Goal: Information Seeking & Learning: Learn about a topic

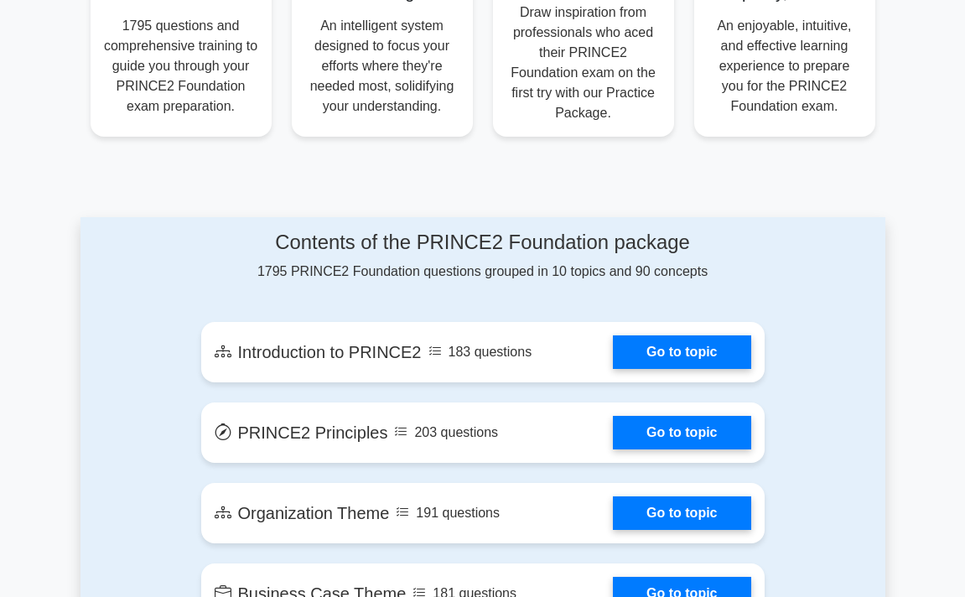
scroll to position [728, 0]
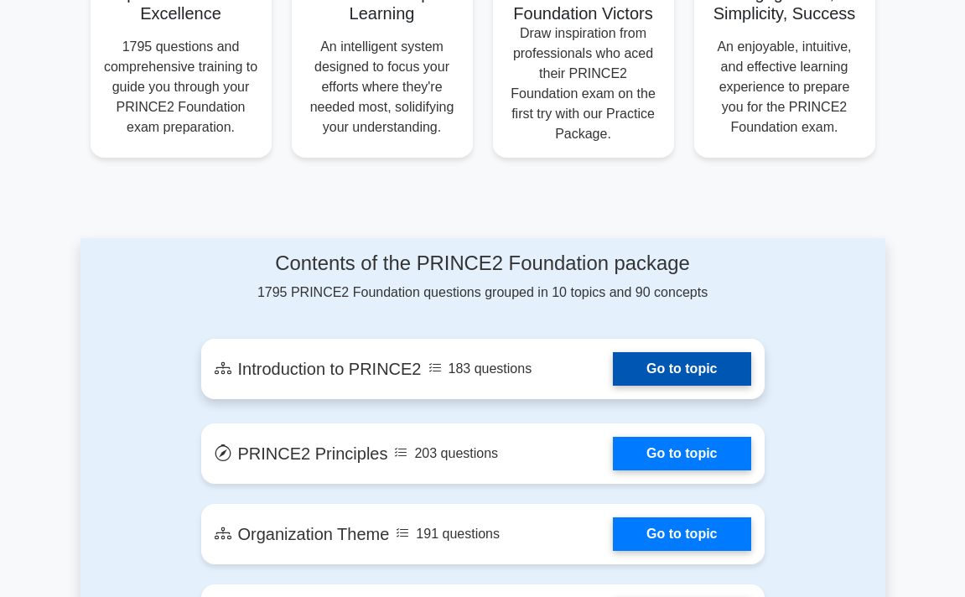
click at [693, 352] on link "Go to topic" at bounding box center [681, 369] width 137 height 34
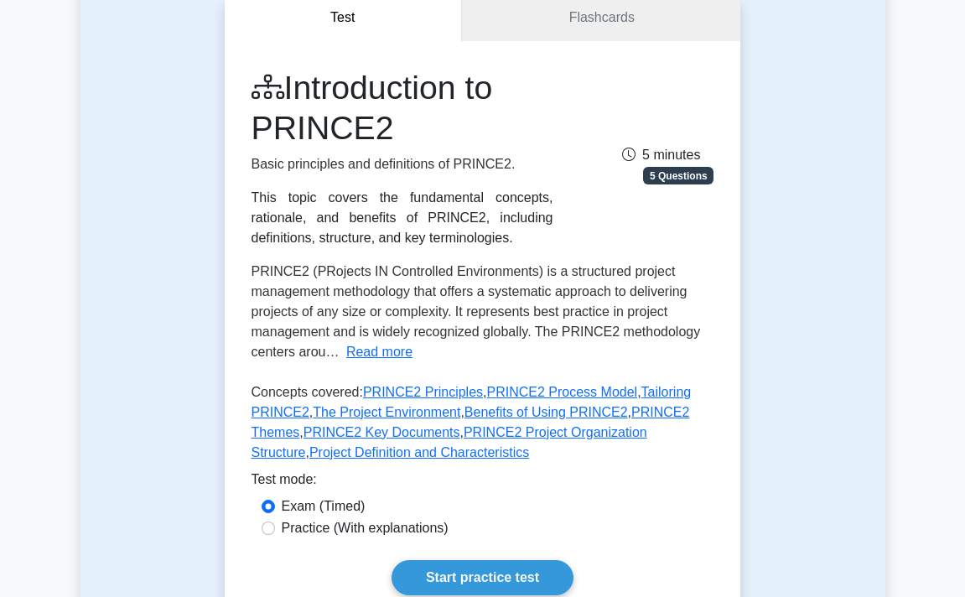
scroll to position [208, 0]
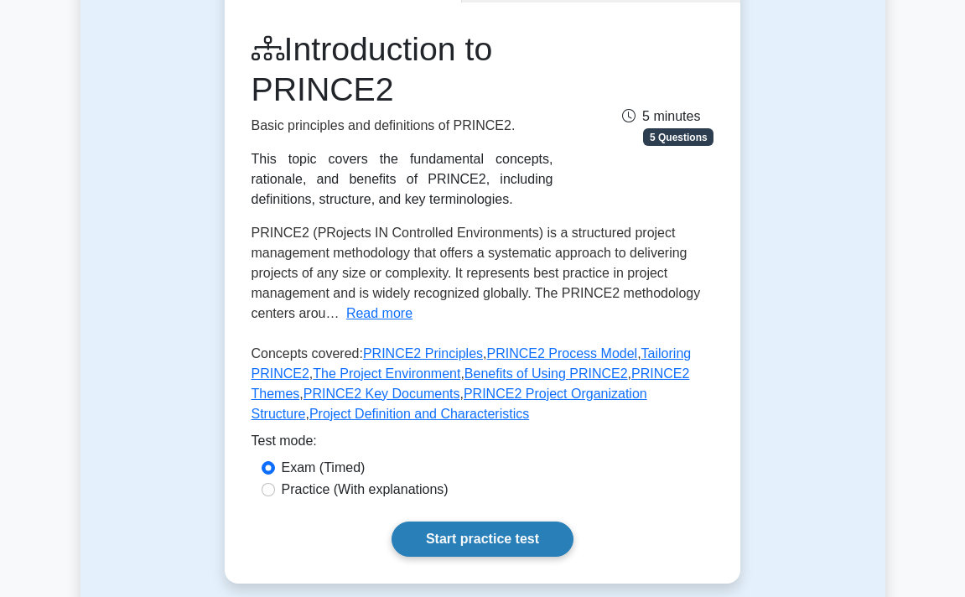
click at [508, 544] on link "Start practice test" at bounding box center [482, 538] width 182 height 35
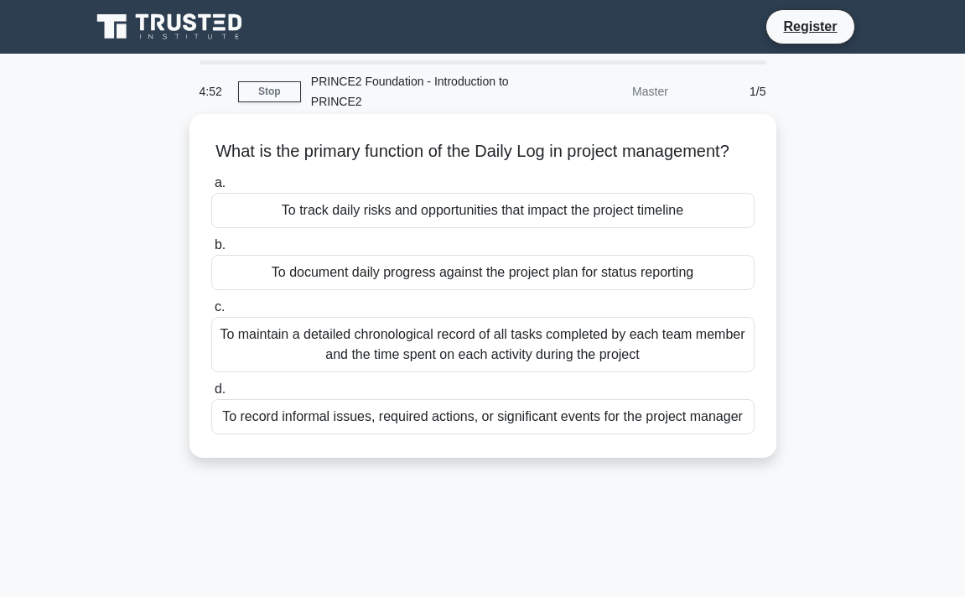
click at [485, 281] on div "To document daily progress against the project plan for status reporting" at bounding box center [482, 272] width 543 height 35
click at [211, 251] on input "b. To document daily progress against the project plan for status reporting" at bounding box center [211, 245] width 0 height 11
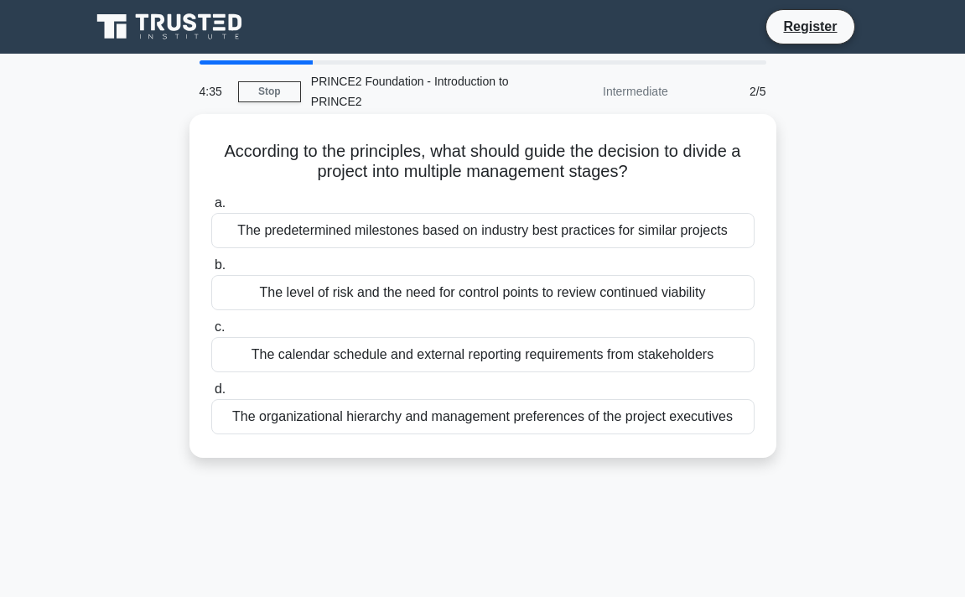
click at [562, 234] on div "The predetermined milestones based on industry best practices for similar proje…" at bounding box center [482, 230] width 543 height 35
click at [211, 209] on input "a. The predetermined milestones based on industry best practices for similar pr…" at bounding box center [211, 203] width 0 height 11
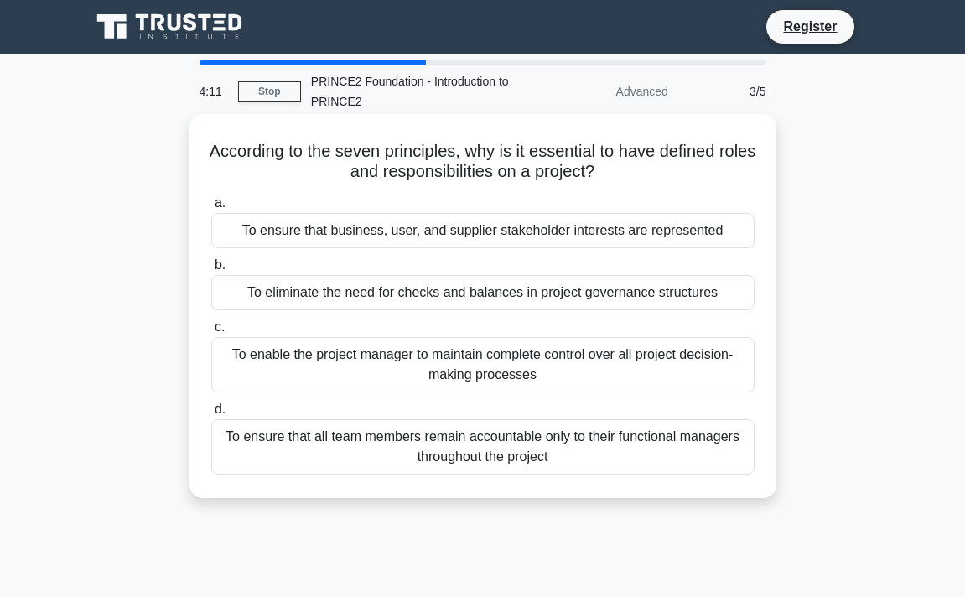
click at [527, 232] on div "To ensure that business, user, and supplier stakeholder interests are represent…" at bounding box center [482, 230] width 543 height 35
click at [211, 209] on input "a. To ensure that business, user, and supplier stakeholder interests are repres…" at bounding box center [211, 203] width 0 height 11
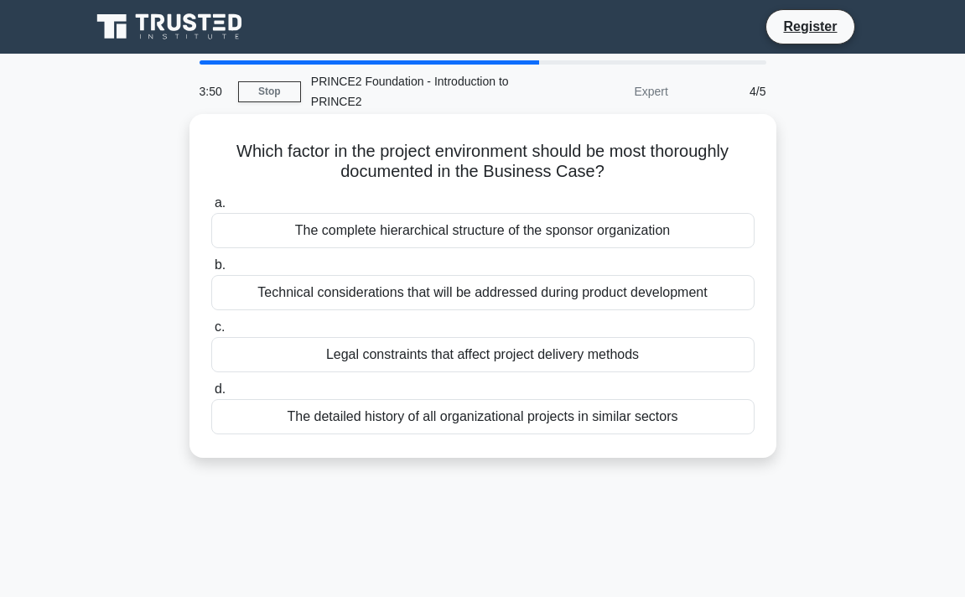
click at [618, 229] on div "The complete hierarchical structure of the sponsor organization" at bounding box center [482, 230] width 543 height 35
click at [211, 209] on input "a. The complete hierarchical structure of the sponsor organization" at bounding box center [211, 203] width 0 height 11
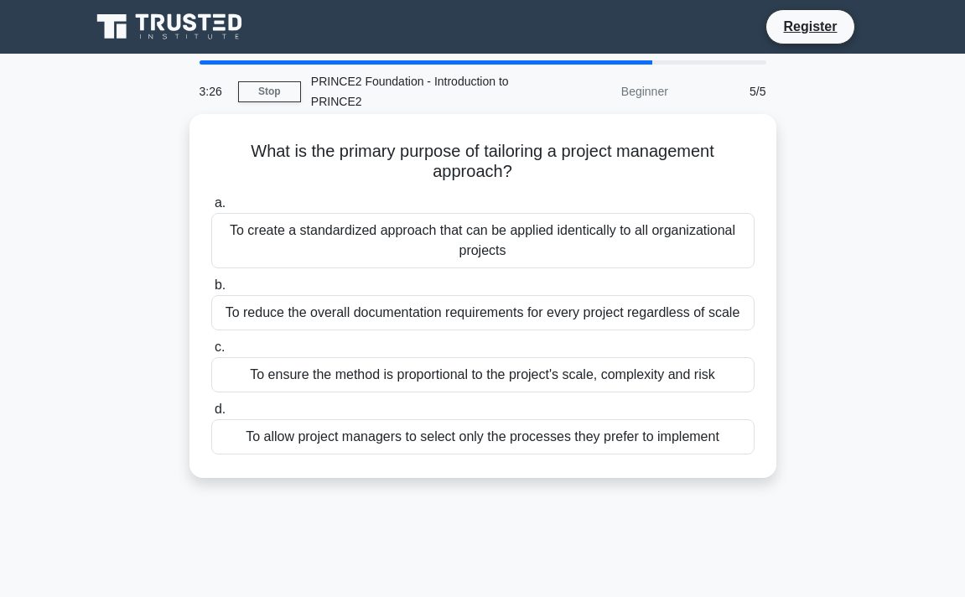
click at [588, 244] on div "To create a standardized approach that can be applied identically to all organi…" at bounding box center [482, 240] width 543 height 55
click at [211, 209] on input "a. To create a standardized approach that can be applied identically to all org…" at bounding box center [211, 203] width 0 height 11
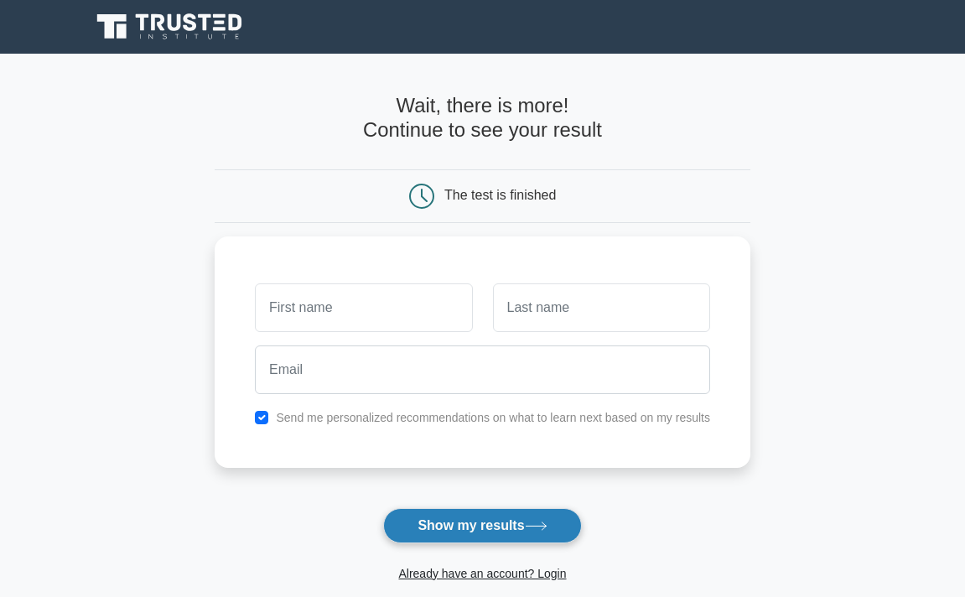
click at [485, 536] on button "Show my results" at bounding box center [482, 525] width 198 height 35
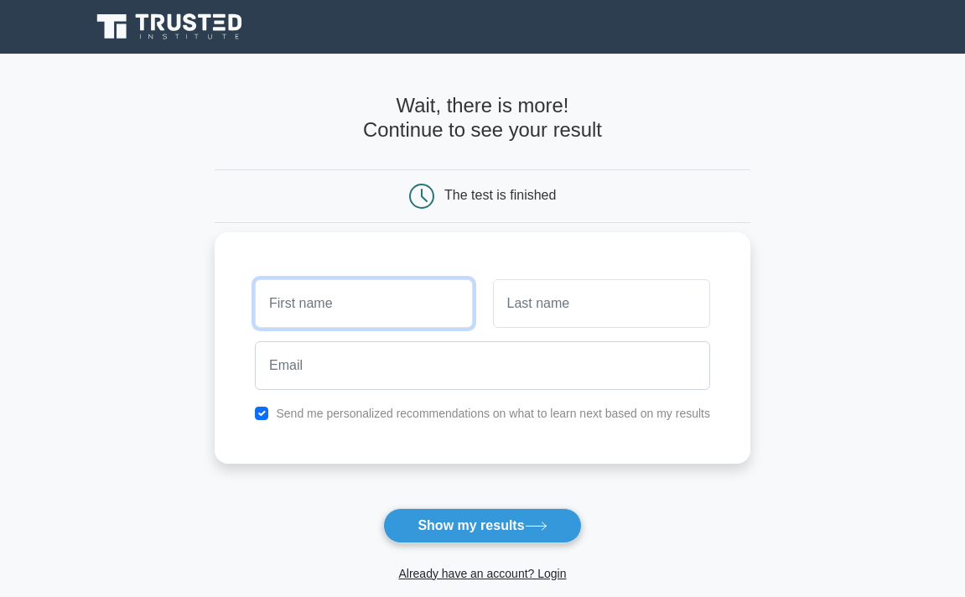
click at [408, 304] on input "text" at bounding box center [363, 303] width 217 height 49
type input "asjdknas"
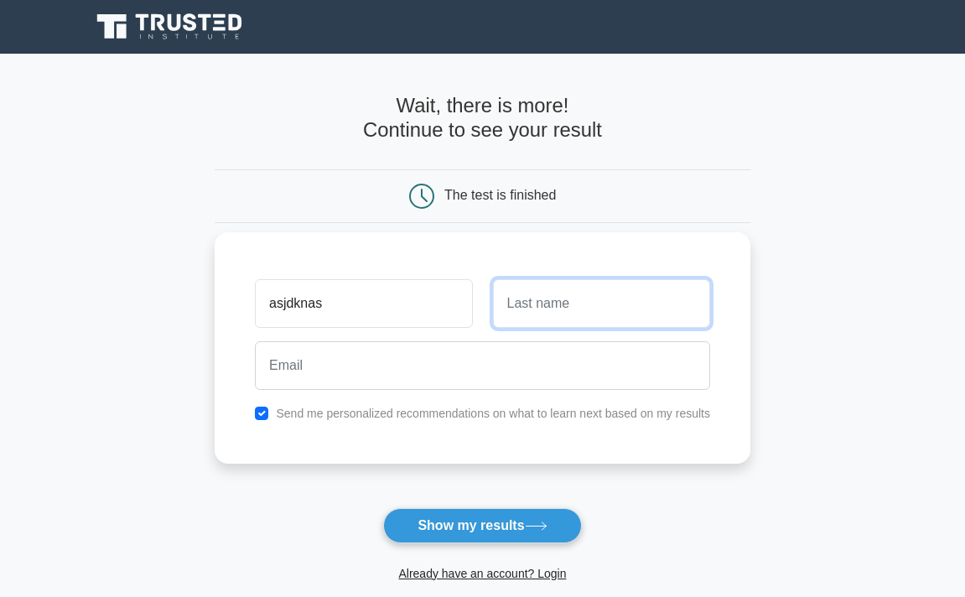
click at [551, 320] on input "text" at bounding box center [601, 303] width 217 height 49
type input "askjdbnasd"
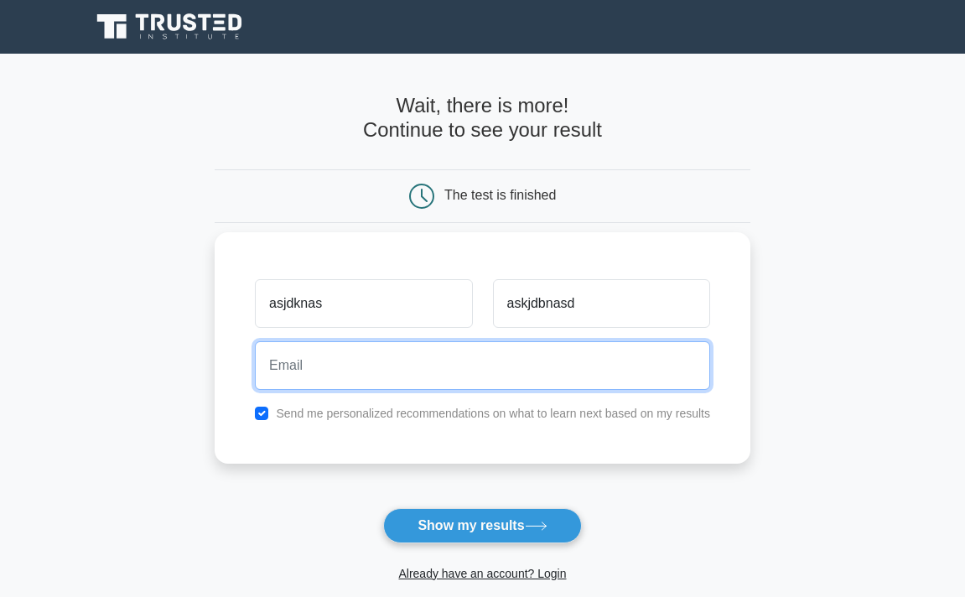
click at [384, 373] on input "email" at bounding box center [482, 365] width 455 height 49
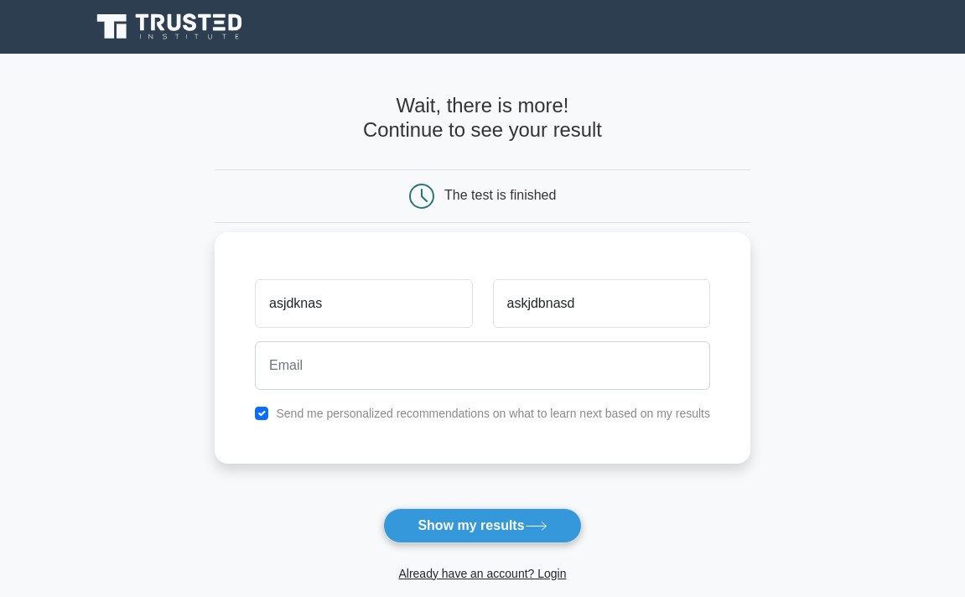
click at [304, 431] on div "asjdknas askjdbnasd Send me personalized recommendations on what to learn next …" at bounding box center [483, 347] width 536 height 231
click at [267, 407] on input "checkbox" at bounding box center [261, 413] width 13 height 13
checkbox input "false"
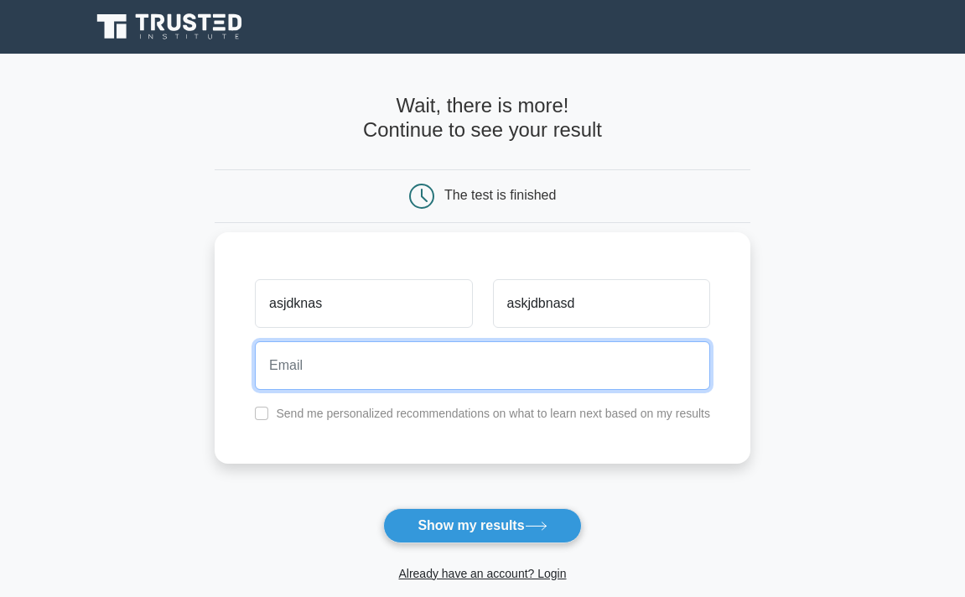
click at [299, 378] on input "email" at bounding box center [482, 365] width 455 height 49
type input "cankaya.sule@outlook.com"
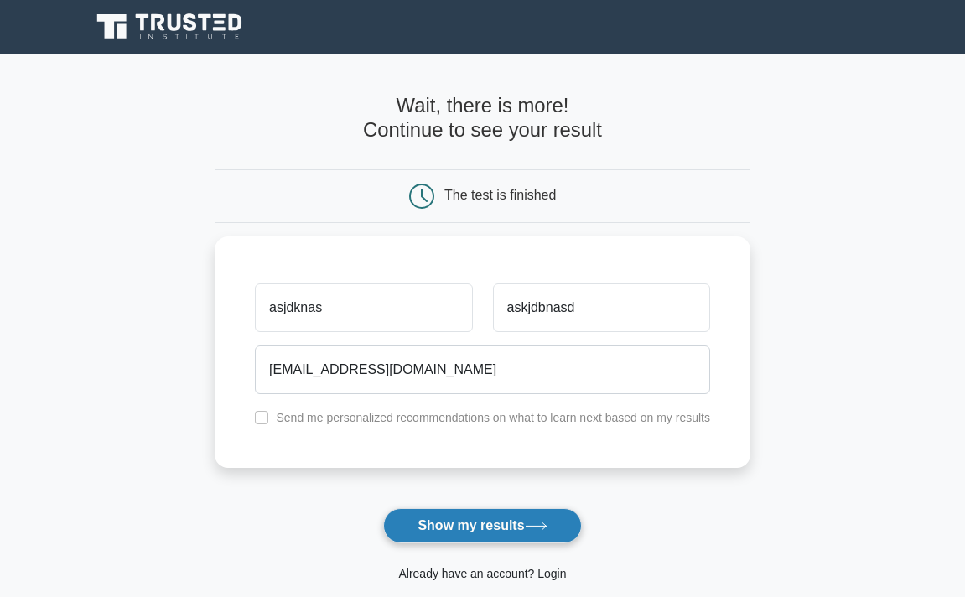
click at [474, 522] on button "Show my results" at bounding box center [482, 525] width 198 height 35
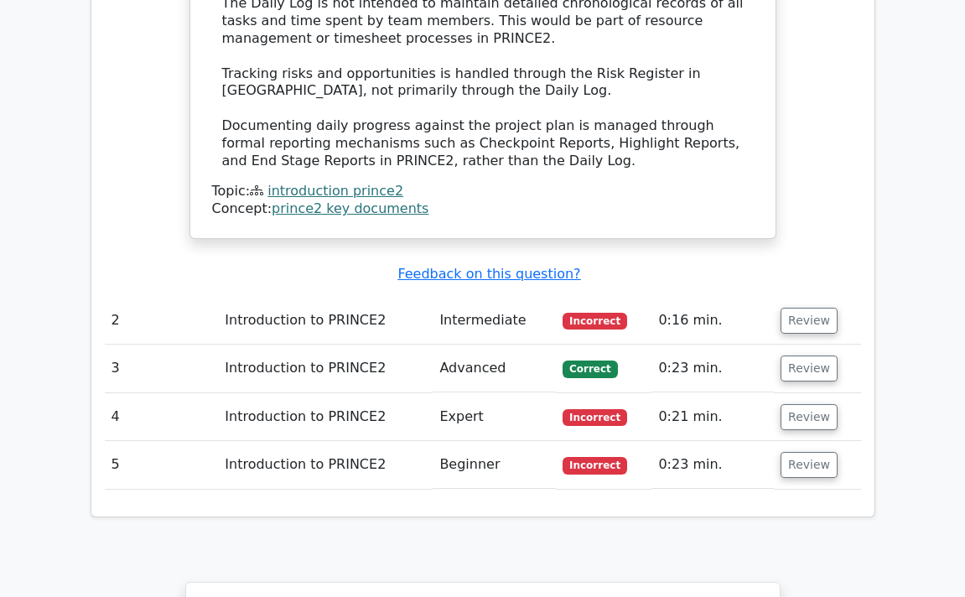
scroll to position [1855, 0]
click at [204, 296] on td "2" at bounding box center [162, 320] width 114 height 48
click at [790, 307] on button "Review" at bounding box center [808, 320] width 57 height 26
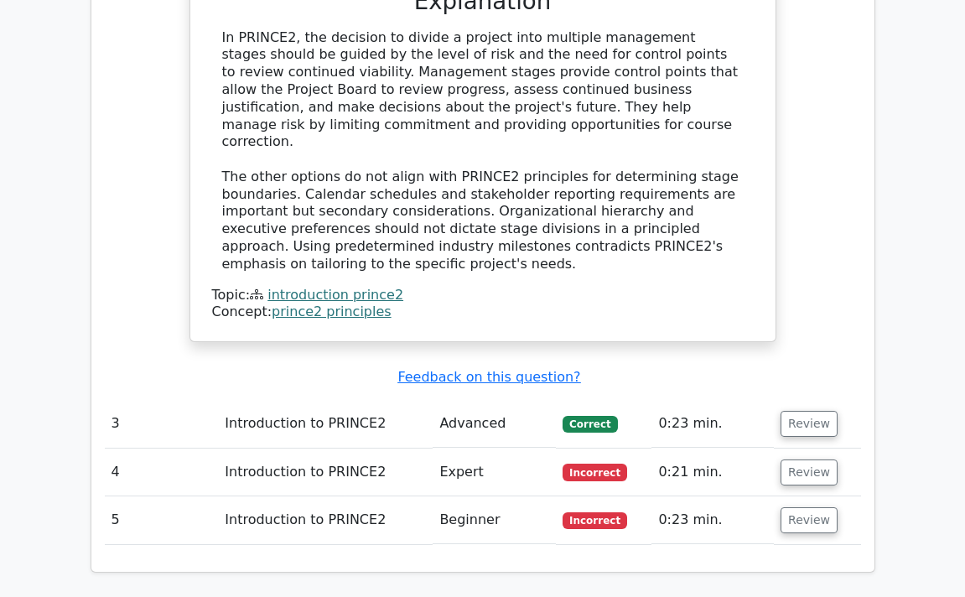
scroll to position [2569, 0]
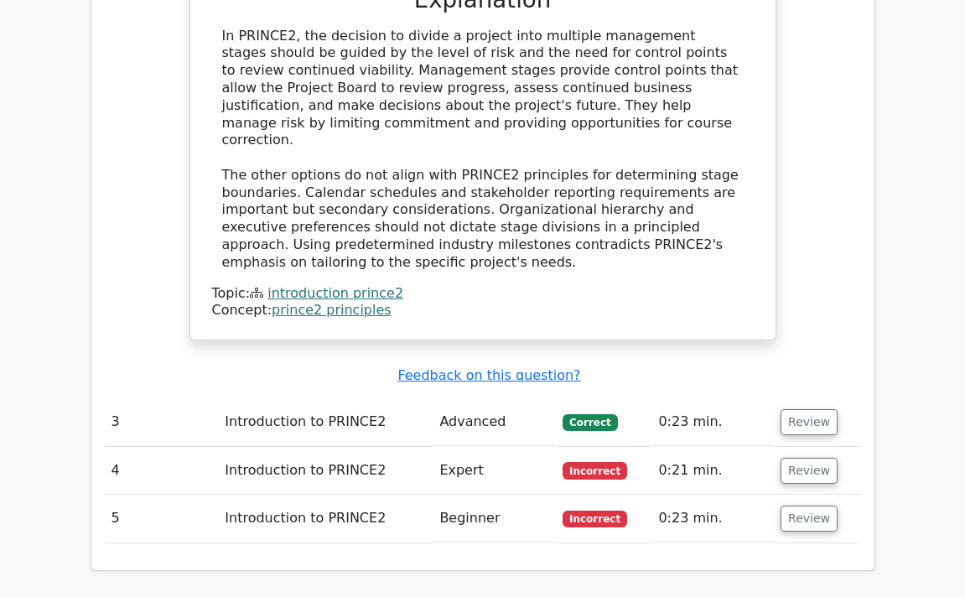
click at [686, 398] on td "0:23 min." at bounding box center [712, 422] width 122 height 48
click at [801, 409] on button "Review" at bounding box center [808, 422] width 57 height 26
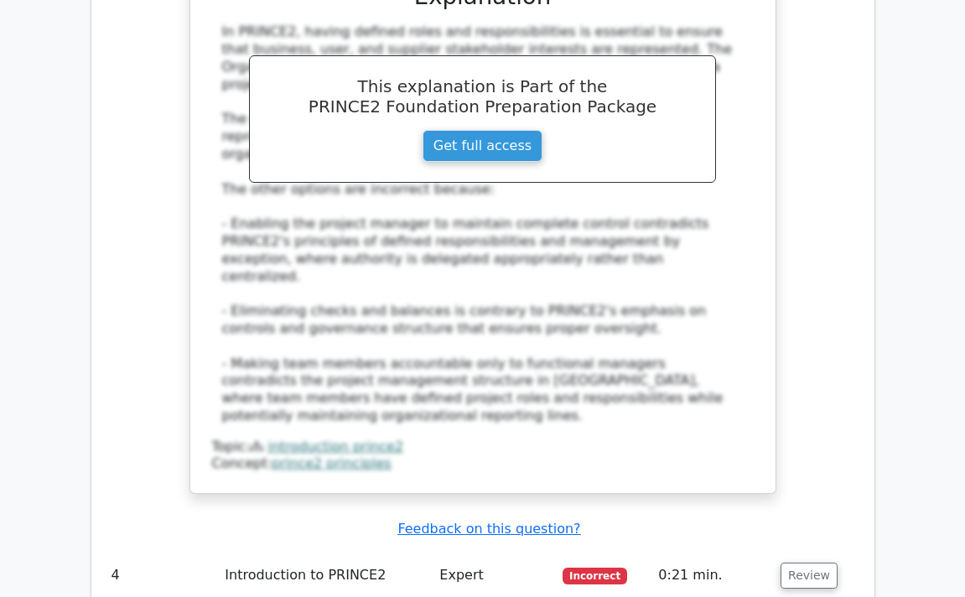
scroll to position [3472, 0]
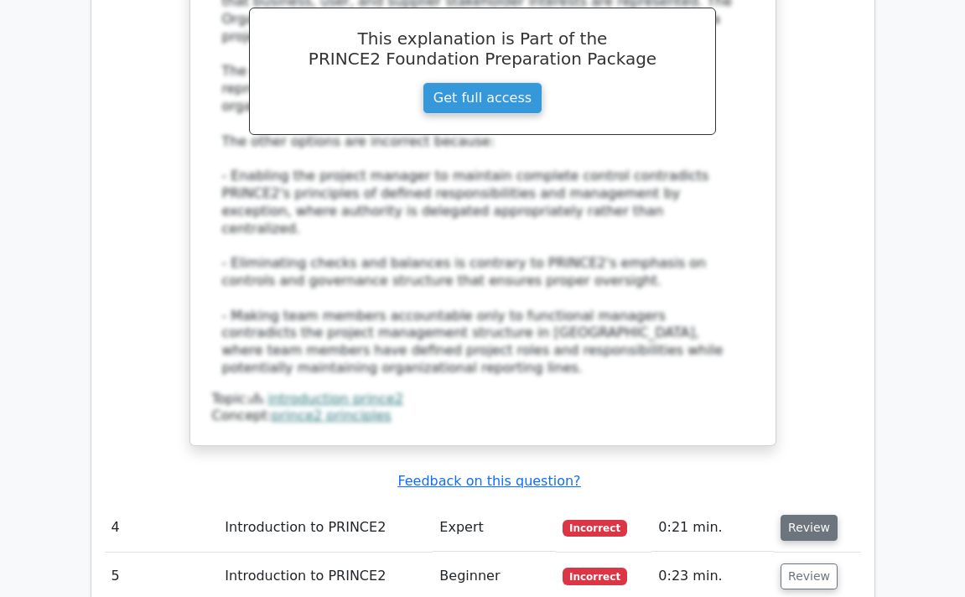
click at [805, 515] on button "Review" at bounding box center [808, 528] width 57 height 26
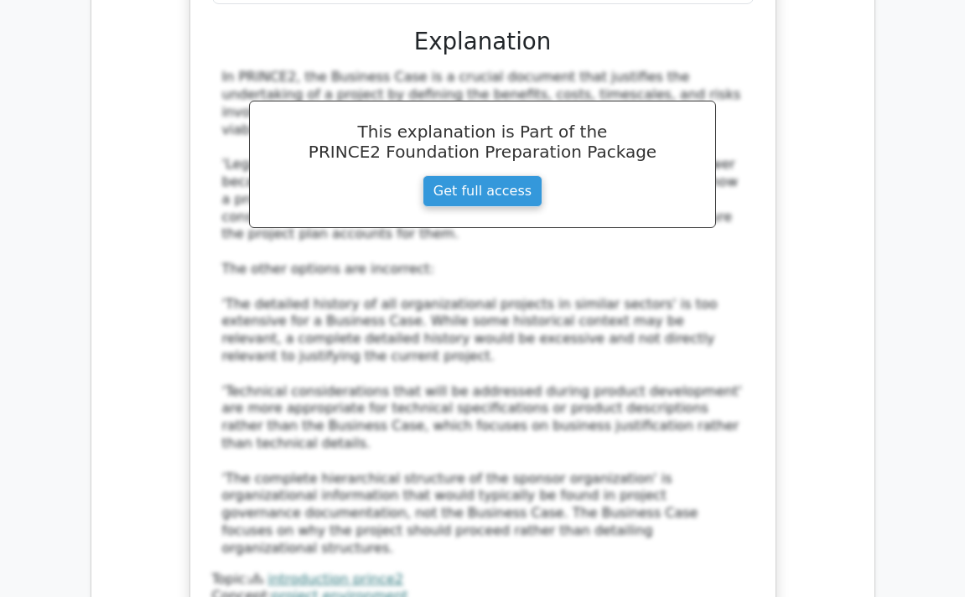
scroll to position [4390, 0]
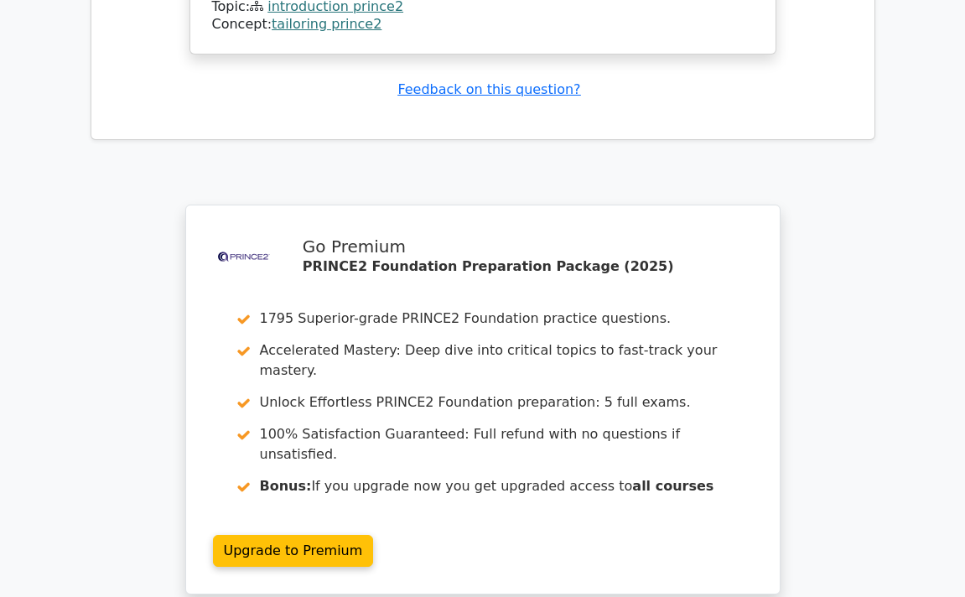
scroll to position [5841, 0]
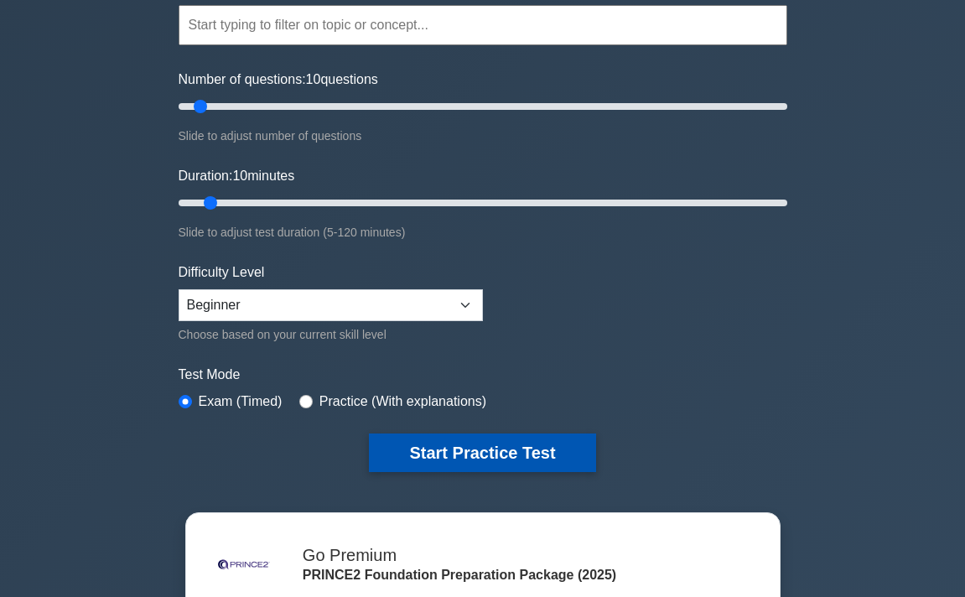
scroll to position [158, 0]
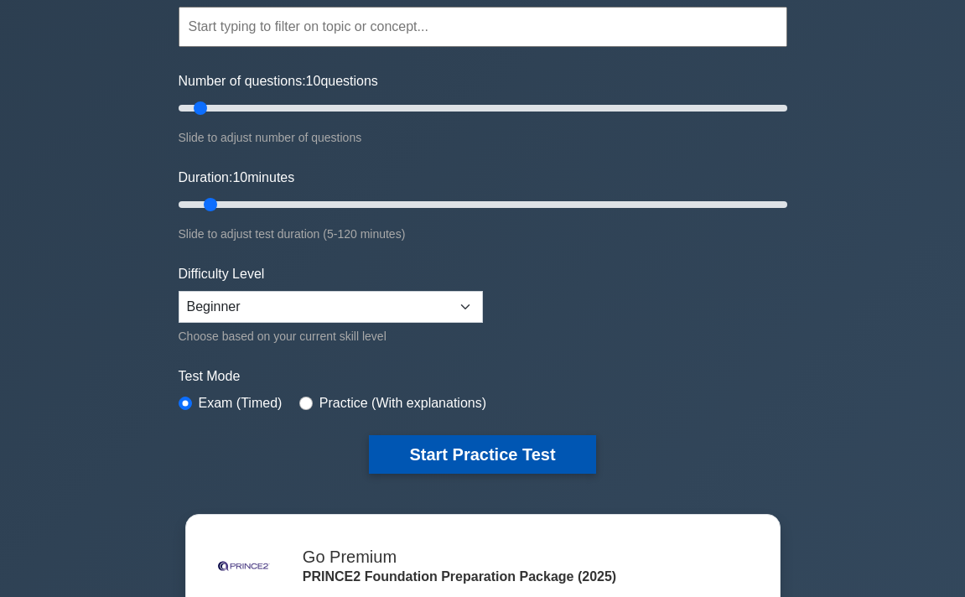
click at [467, 452] on button "Start Practice Test" at bounding box center [482, 454] width 226 height 39
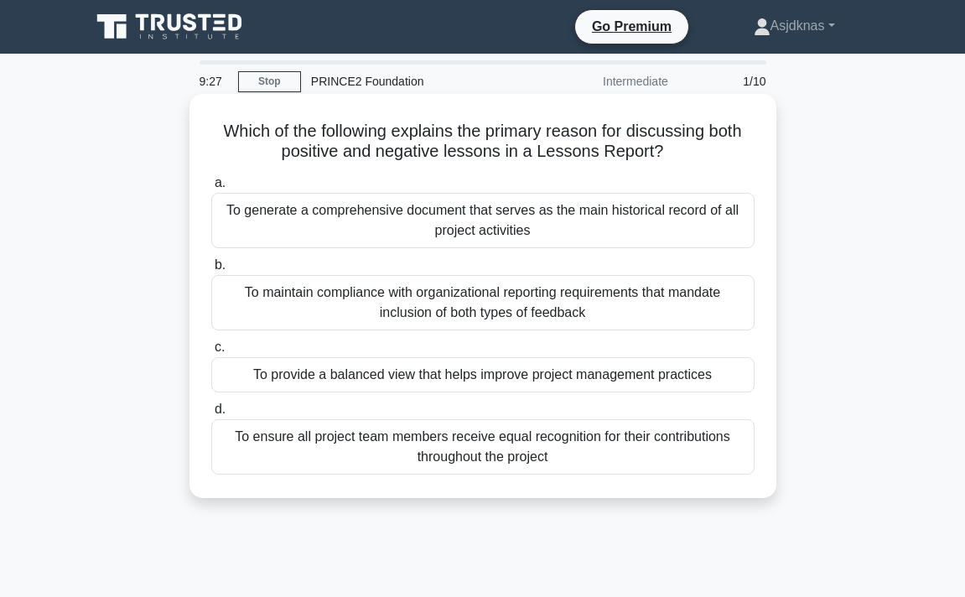
click at [559, 215] on div "To generate a comprehensive document that serves as the main historical record …" at bounding box center [482, 220] width 543 height 55
click at [211, 189] on input "a. To generate a comprehensive document that serves as the main historical reco…" at bounding box center [211, 183] width 0 height 11
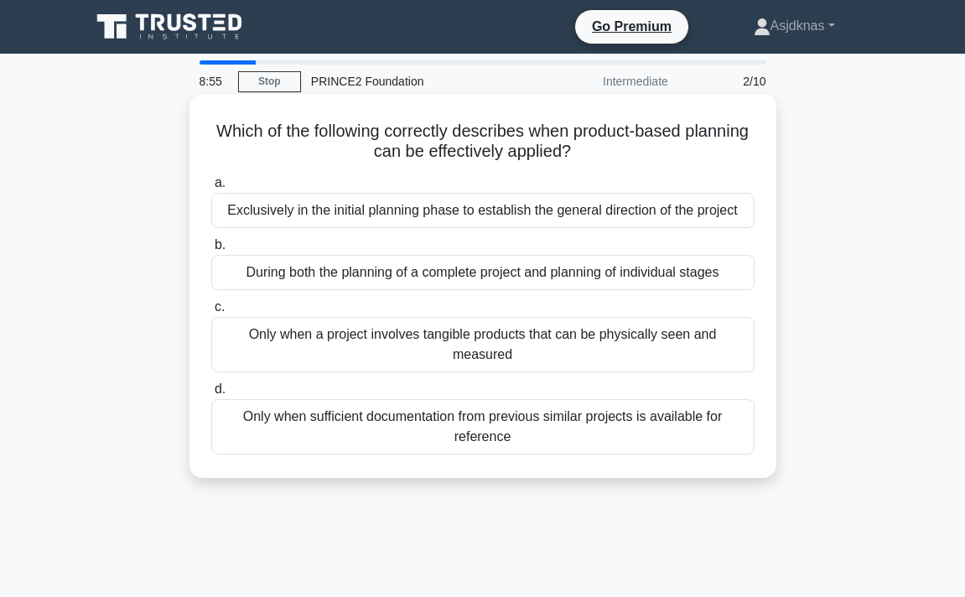
click at [624, 273] on div "During both the planning of a complete project and planning of individual stages" at bounding box center [482, 272] width 543 height 35
click at [211, 251] on input "b. During both the planning of a complete project and planning of individual st…" at bounding box center [211, 245] width 0 height 11
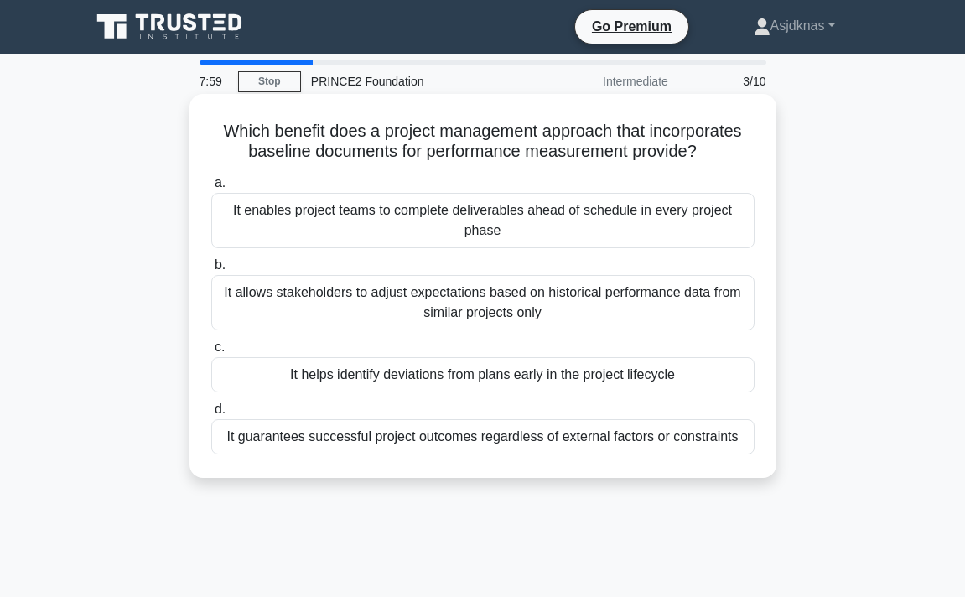
click at [586, 380] on div "It helps identify deviations from plans early in the project lifecycle" at bounding box center [482, 374] width 543 height 35
click at [211, 353] on input "c. It helps identify deviations from plans early in the project lifecycle" at bounding box center [211, 347] width 0 height 11
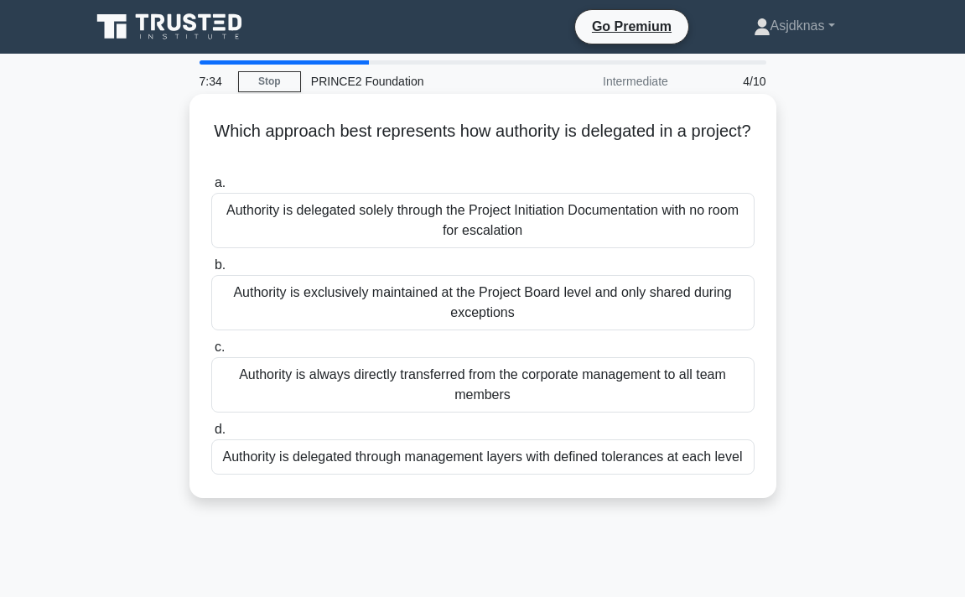
click at [431, 465] on div "Authority is delegated through management layers with defined tolerances at eac…" at bounding box center [482, 456] width 543 height 35
click at [211, 435] on input "d. Authority is delegated through management layers with defined tolerances at …" at bounding box center [211, 429] width 0 height 11
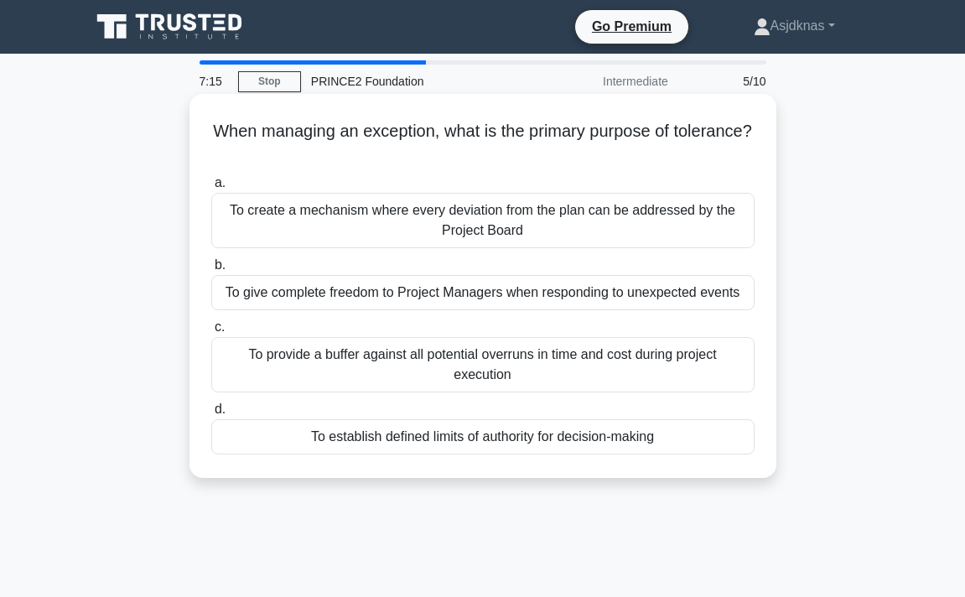
click at [435, 365] on div "To provide a buffer against all potential overruns in time and cost during proj…" at bounding box center [482, 364] width 543 height 55
click at [211, 333] on input "c. To provide a buffer against all potential overruns in time and cost during p…" at bounding box center [211, 327] width 0 height 11
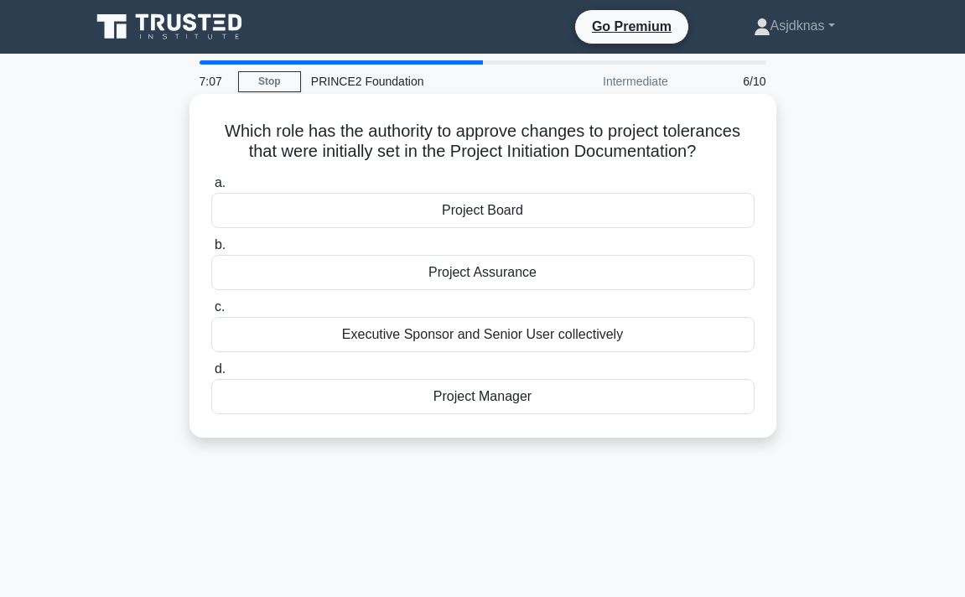
click at [471, 214] on div "Project Board" at bounding box center [482, 210] width 543 height 35
click at [211, 189] on input "a. Project Board" at bounding box center [211, 183] width 0 height 11
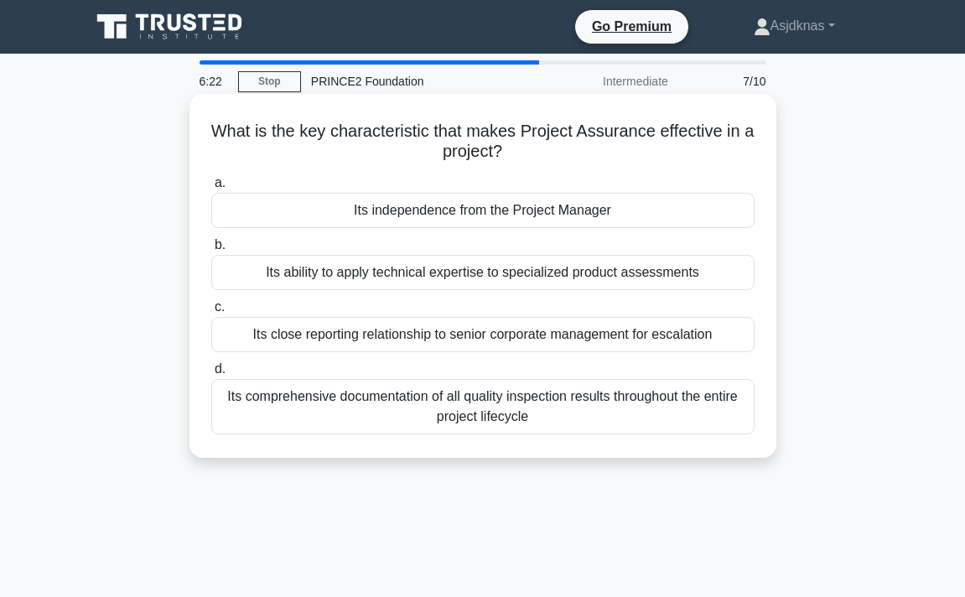
click at [375, 408] on div "Its comprehensive documentation of all quality inspection results throughout th…" at bounding box center [482, 406] width 543 height 55
click at [211, 375] on input "d. Its comprehensive documentation of all quality inspection results throughout…" at bounding box center [211, 369] width 0 height 11
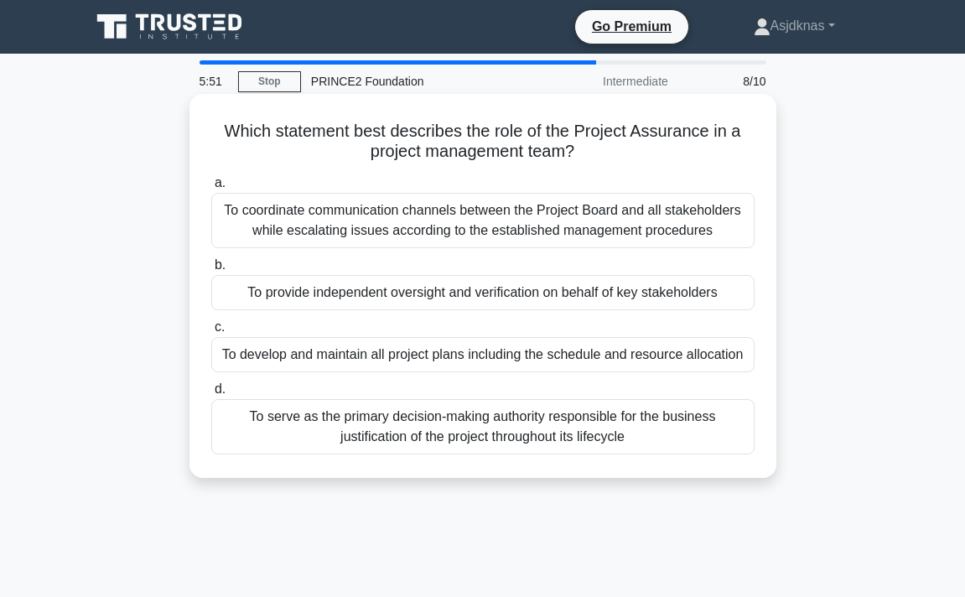
click at [443, 233] on div "To coordinate communication channels between the Project Board and all stakehol…" at bounding box center [482, 220] width 543 height 55
click at [211, 189] on input "a. To coordinate communication channels between the Project Board and all stake…" at bounding box center [211, 183] width 0 height 11
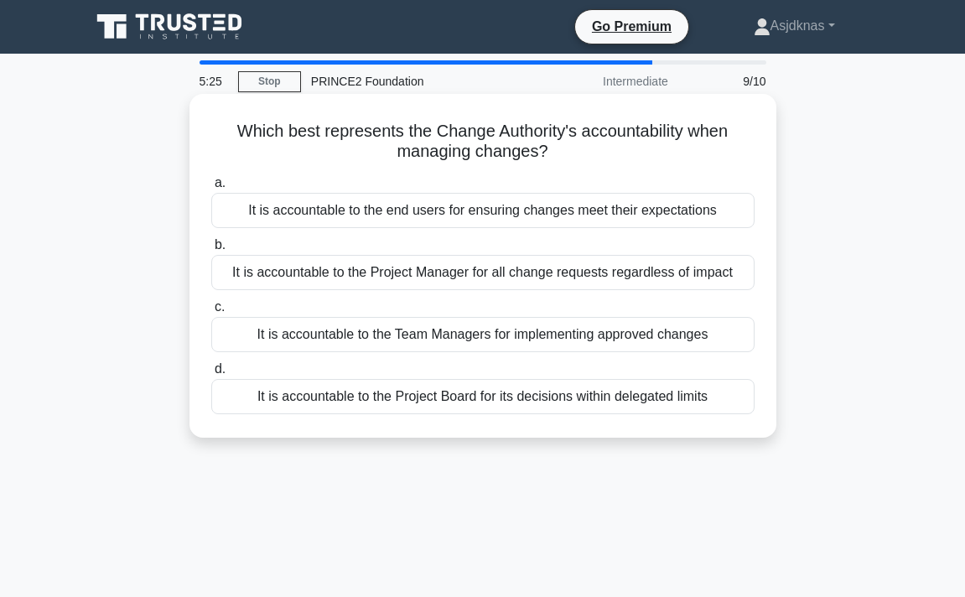
click at [416, 388] on div "It is accountable to the Project Board for its decisions within delegated limits" at bounding box center [482, 396] width 543 height 35
click at [211, 375] on input "d. It is accountable to the Project Board for its decisions within delegated li…" at bounding box center [211, 369] width 0 height 11
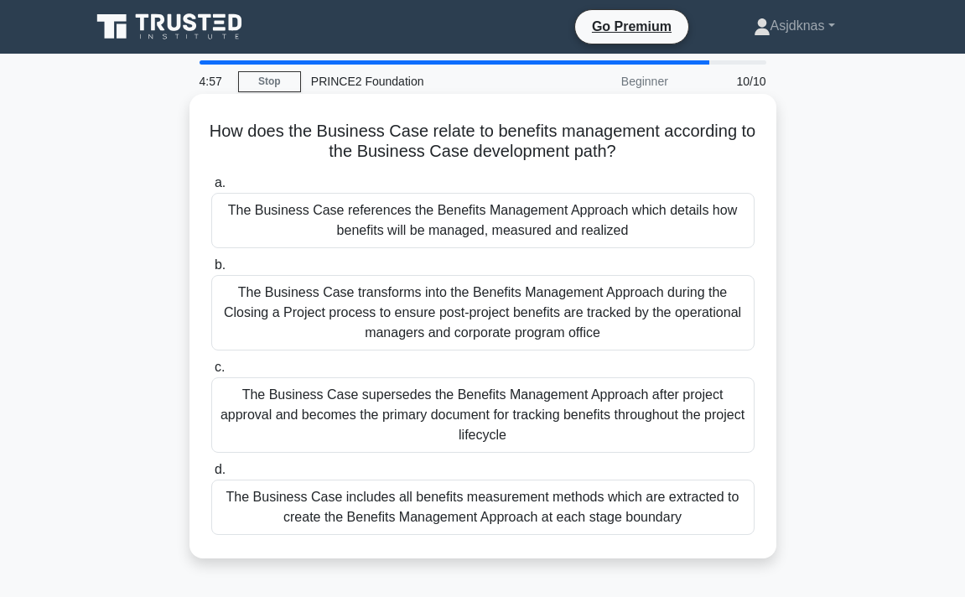
click at [574, 214] on div "The Business Case references the Benefits Management Approach which details how…" at bounding box center [482, 220] width 543 height 55
click at [211, 189] on input "a. The Business Case references the Benefits Management Approach which details …" at bounding box center [211, 183] width 0 height 11
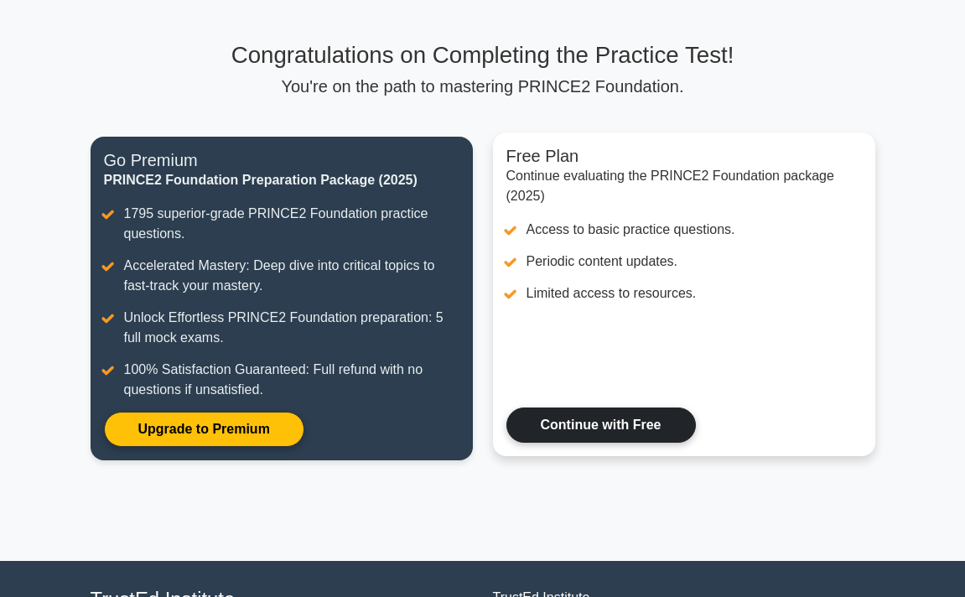
scroll to position [87, 0]
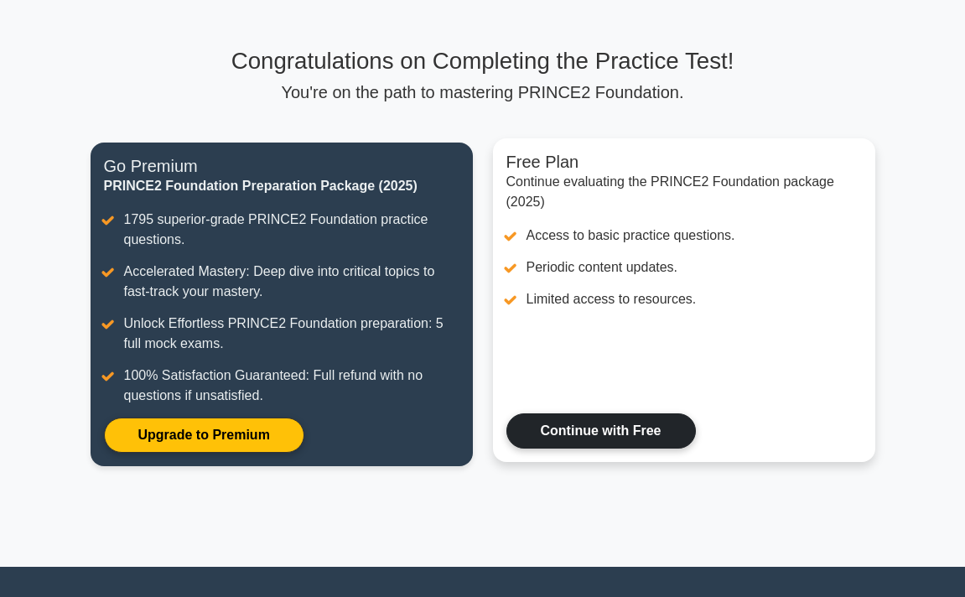
click at [583, 436] on link "Continue with Free" at bounding box center [600, 430] width 189 height 35
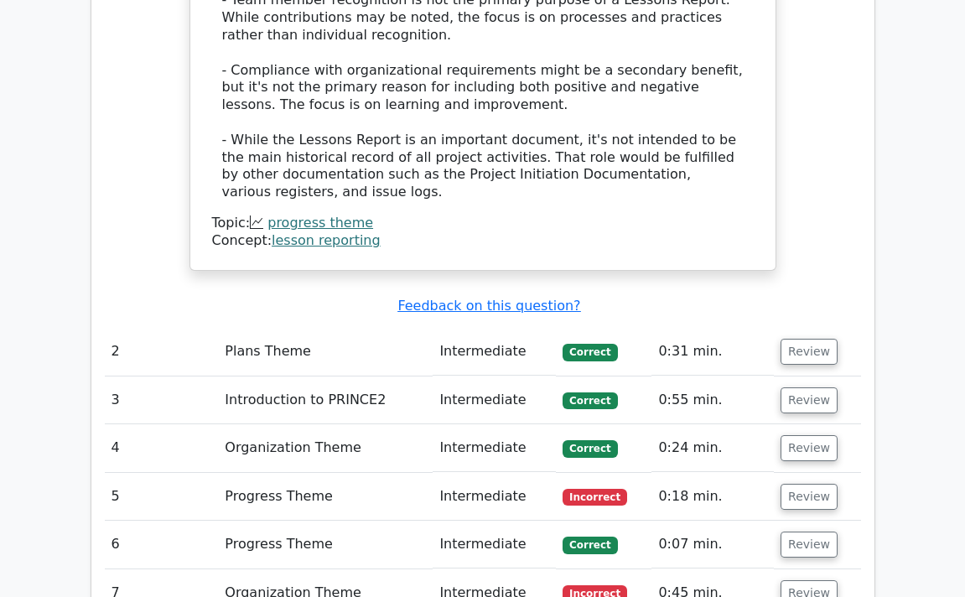
scroll to position [2078, 0]
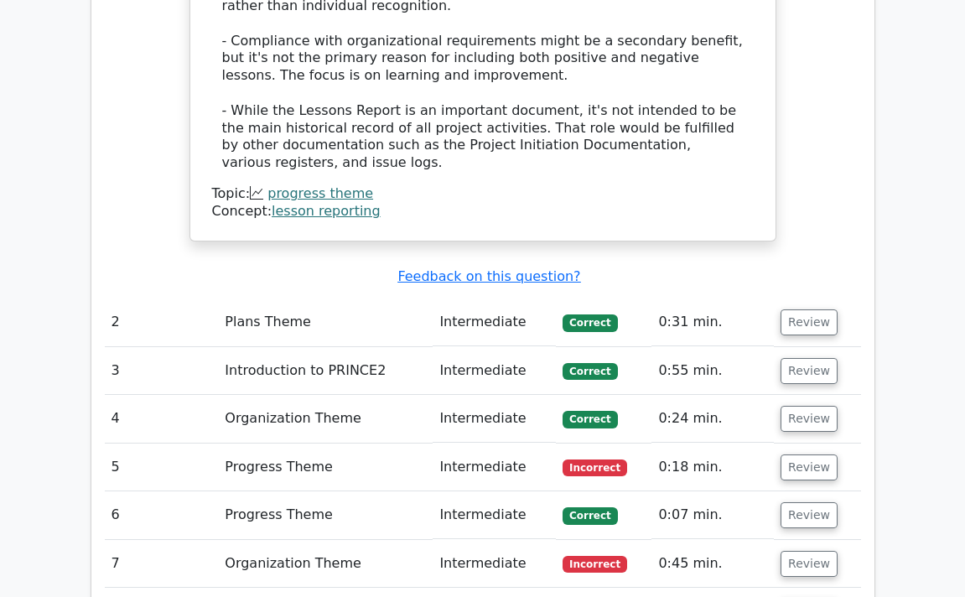
click at [373, 298] on td "Plans Theme" at bounding box center [325, 322] width 215 height 48
click at [795, 309] on button "Review" at bounding box center [808, 322] width 57 height 26
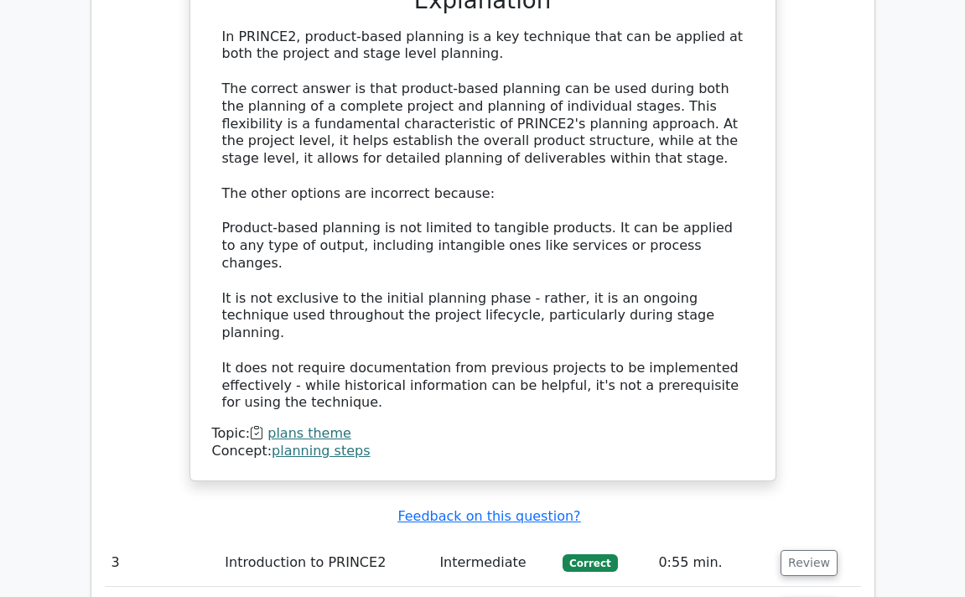
scroll to position [2852, 0]
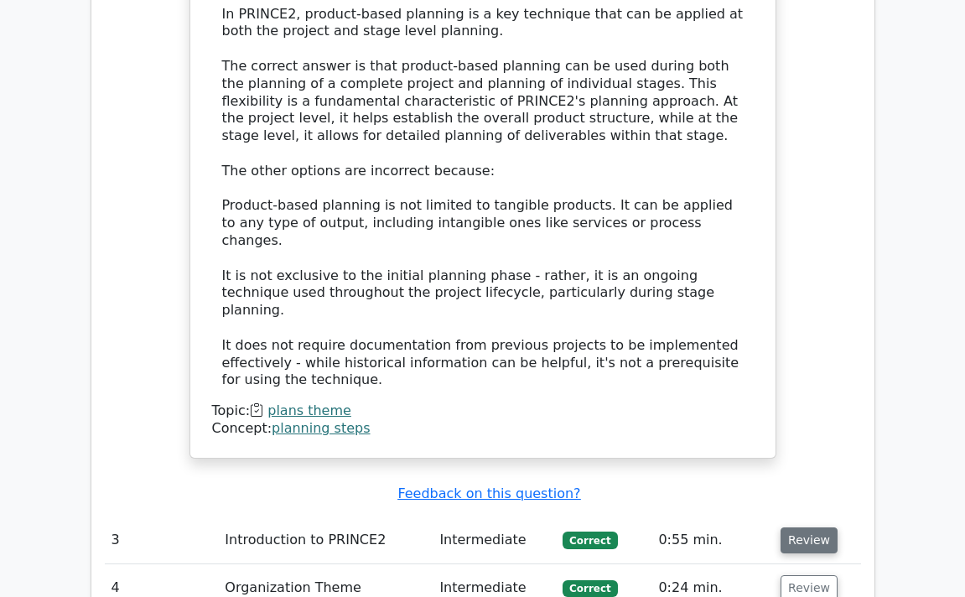
click at [812, 527] on button "Review" at bounding box center [808, 540] width 57 height 26
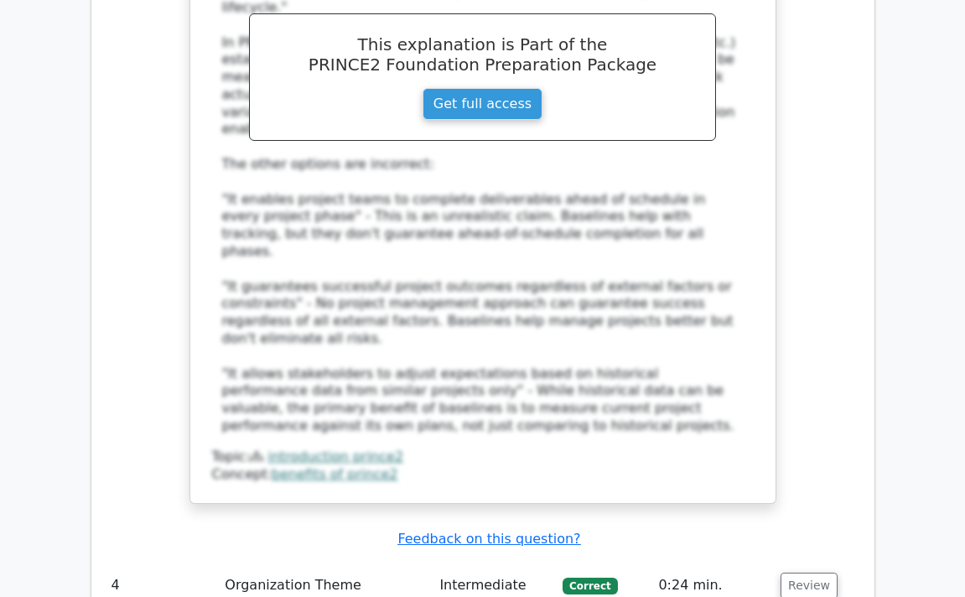
scroll to position [3872, 0]
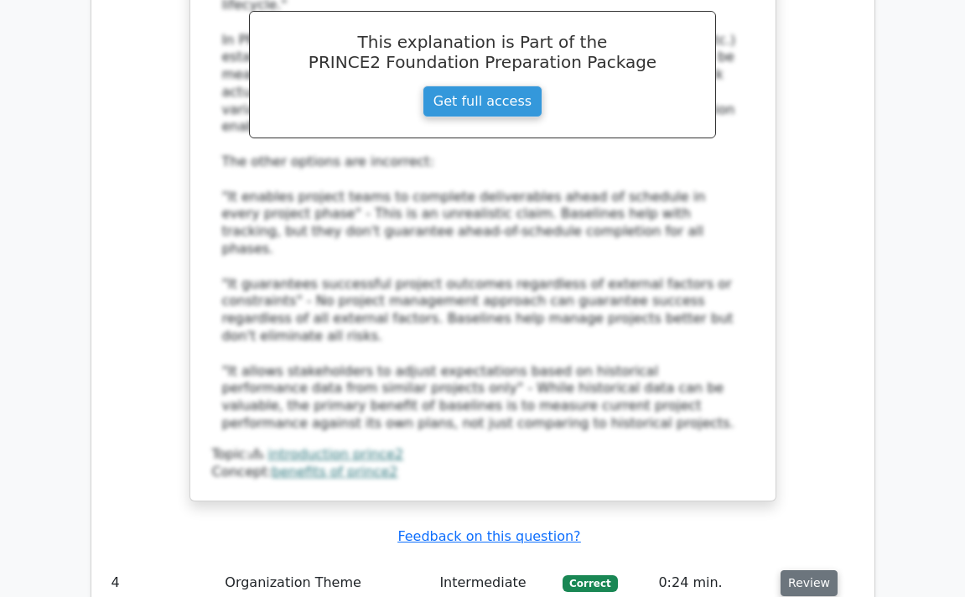
click at [801, 570] on button "Review" at bounding box center [808, 583] width 57 height 26
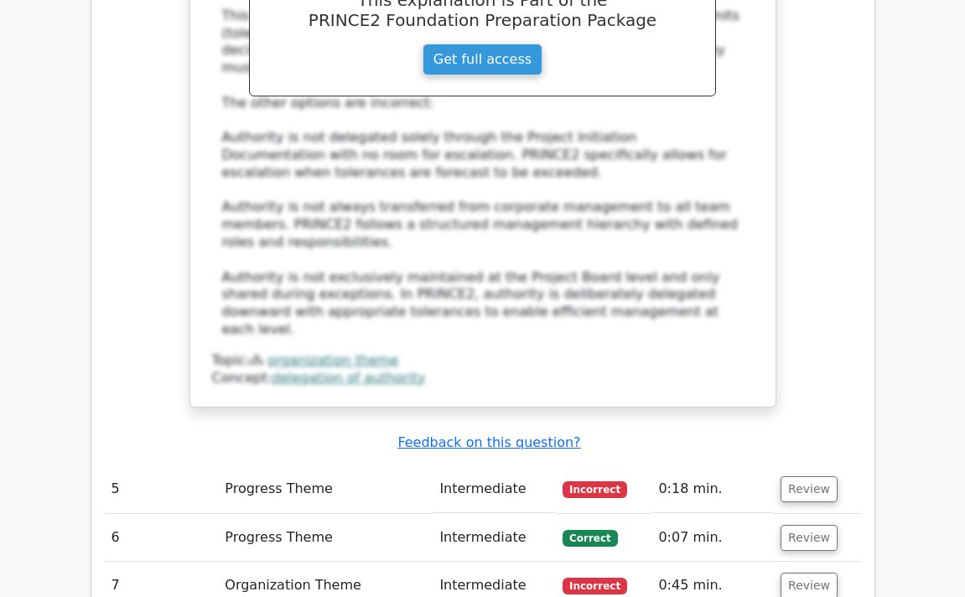
scroll to position [4968, 0]
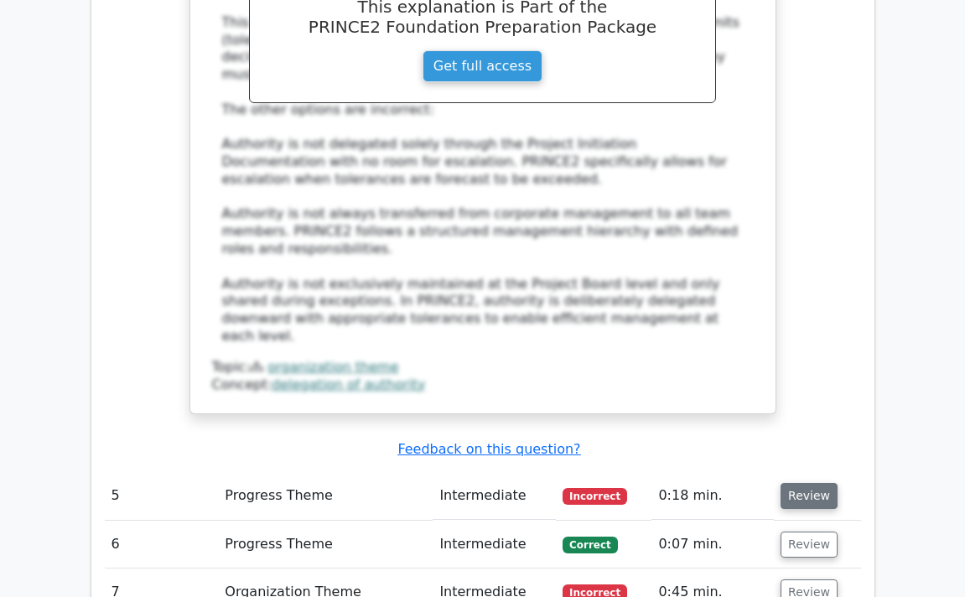
click at [801, 483] on button "Review" at bounding box center [808, 496] width 57 height 26
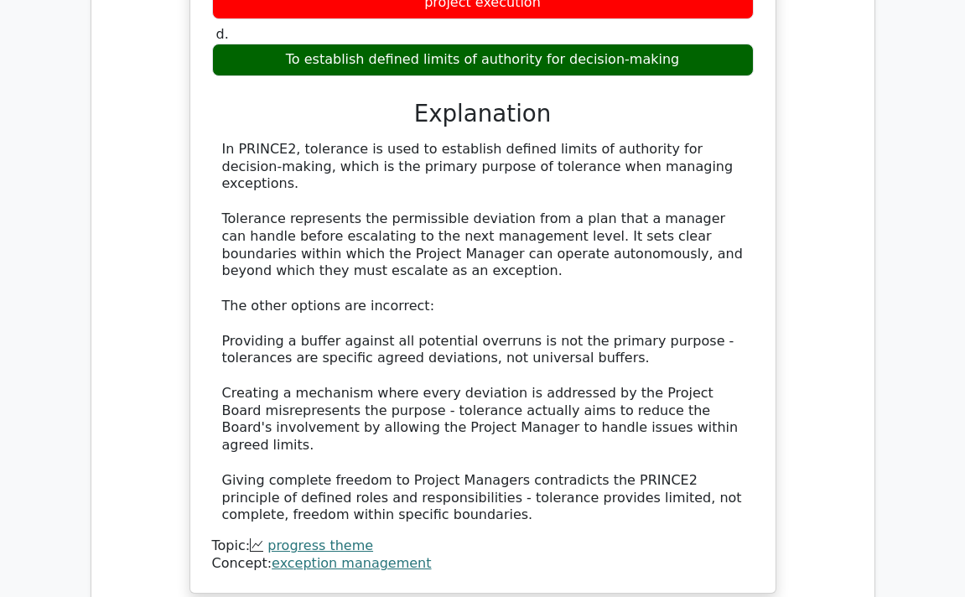
scroll to position [5763, 0]
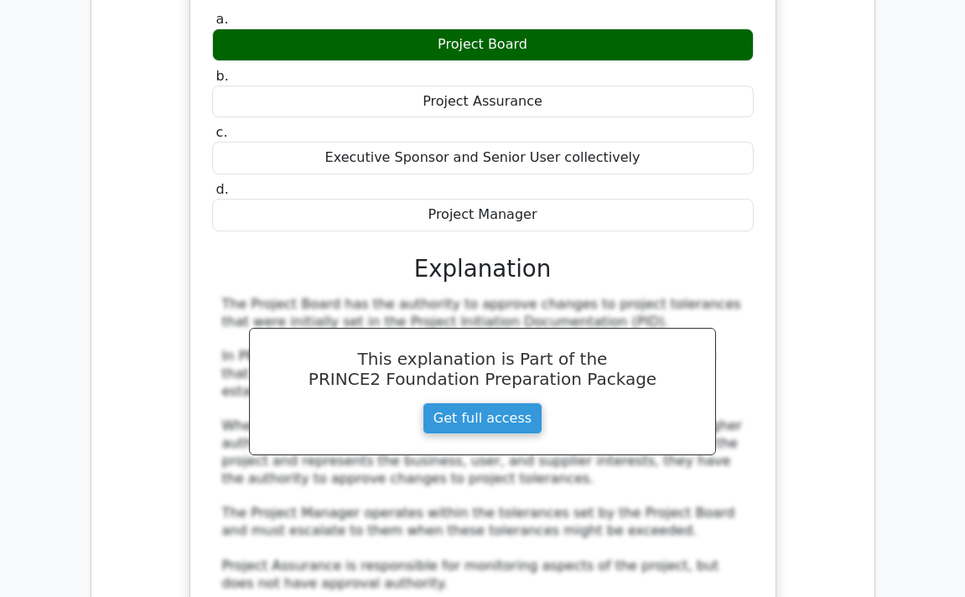
scroll to position [6573, 0]
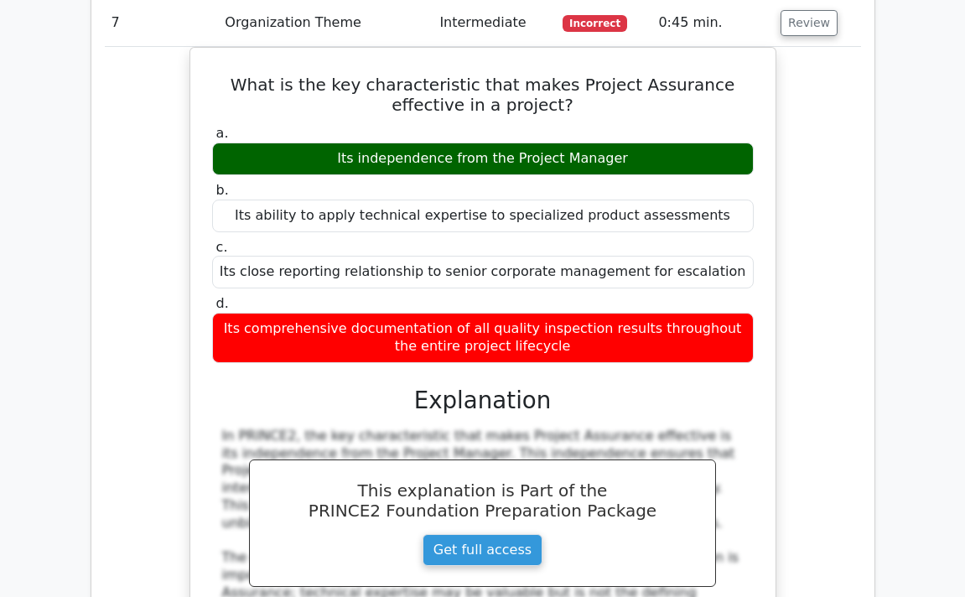
scroll to position [7407, 0]
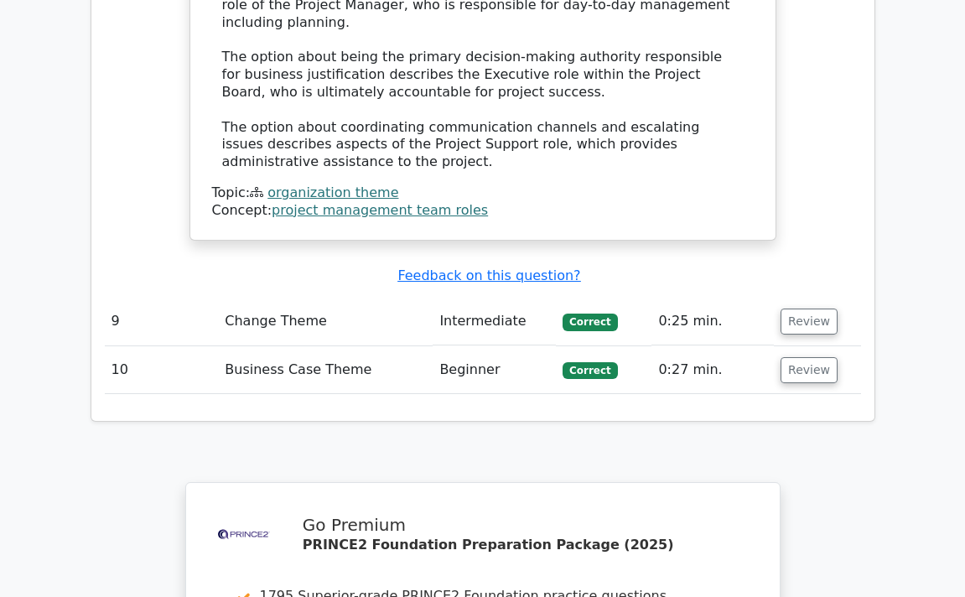
scroll to position [8962, 0]
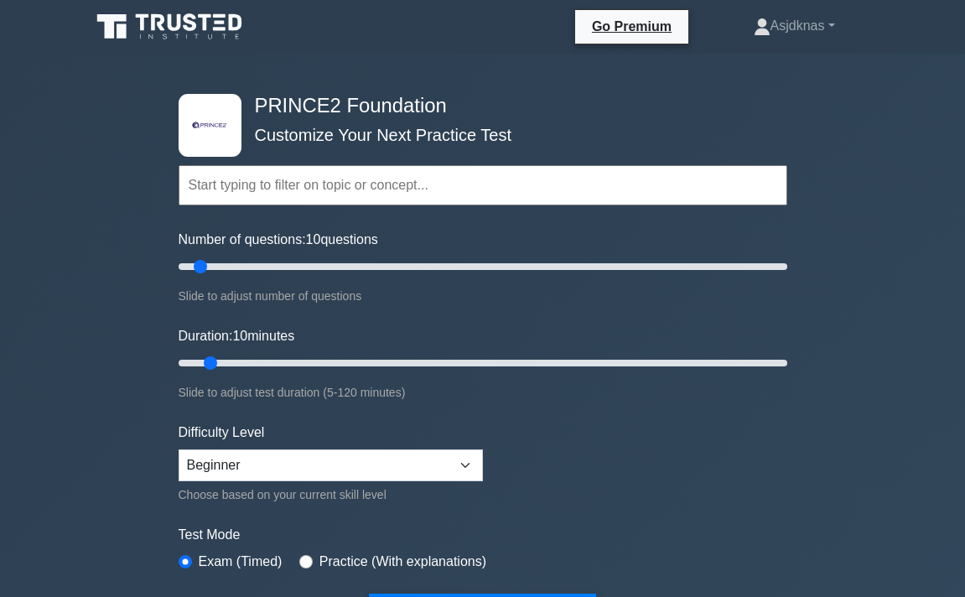
click at [464, 184] on input "text" at bounding box center [483, 185] width 609 height 40
click at [146, 332] on div ".st0{fill-rule:evenodd;clip-rule:evenodd;fill:#000041;} .st1{fill-rule:evenodd;…" at bounding box center [482, 550] width 965 height 992
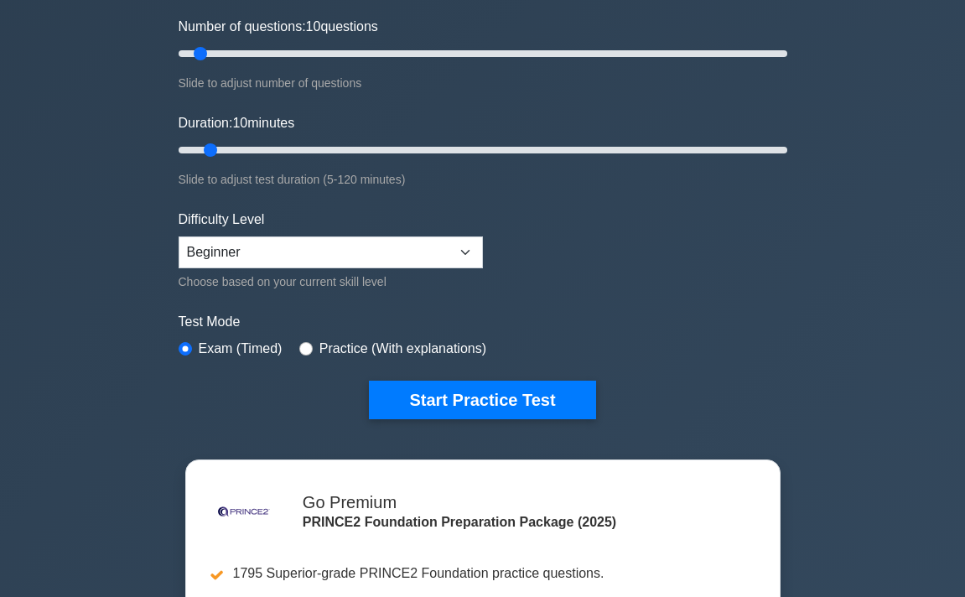
scroll to position [264, 0]
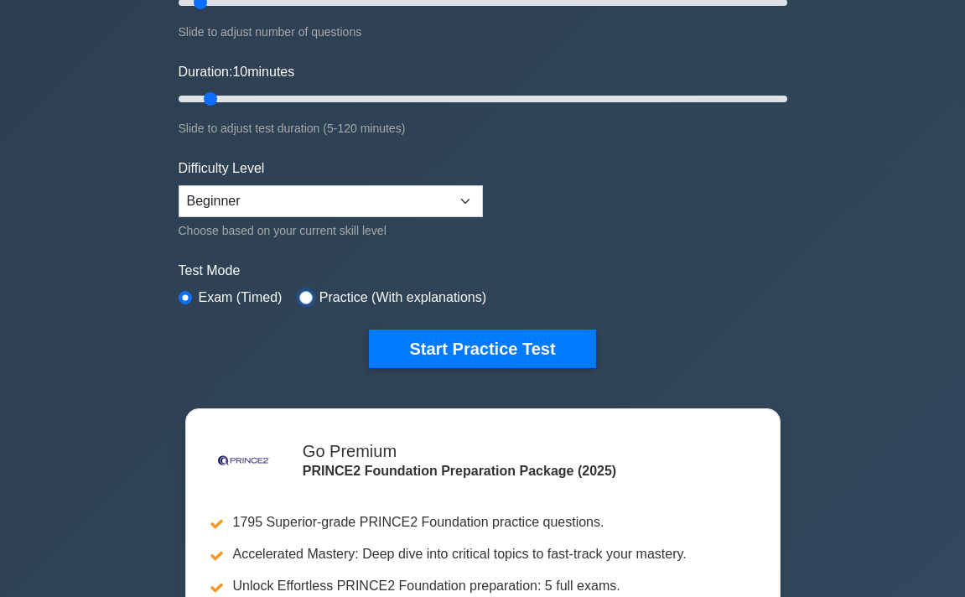
click at [305, 298] on input "radio" at bounding box center [305, 297] width 13 height 13
radio input "true"
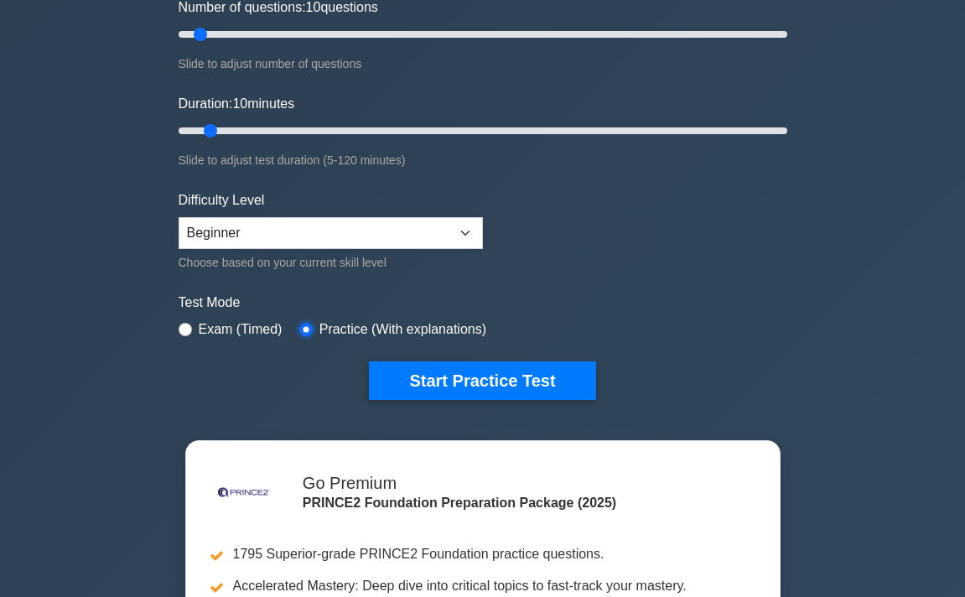
scroll to position [177, 0]
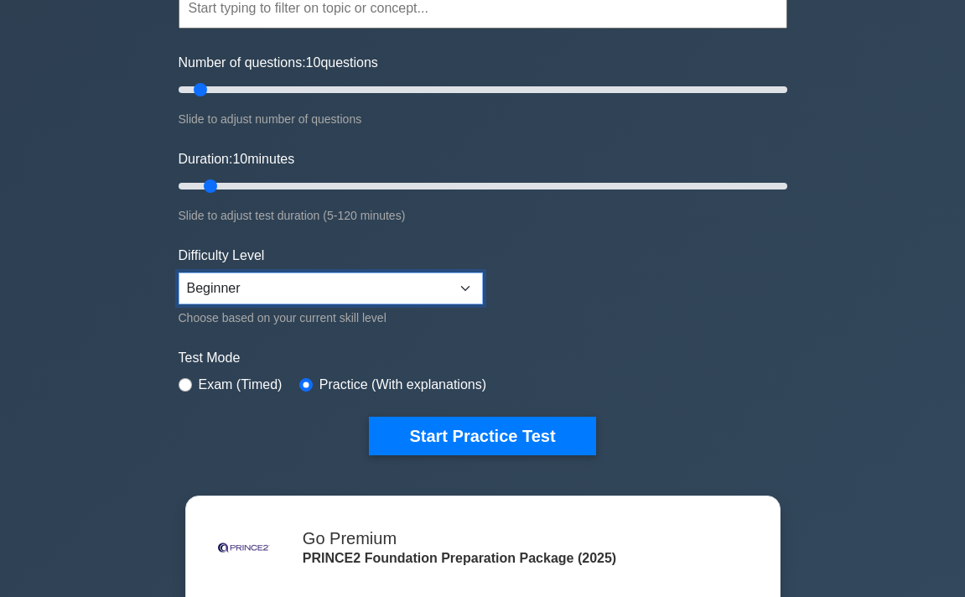
click at [285, 292] on select "Beginner Intermediate Expert" at bounding box center [331, 288] width 304 height 32
click at [179, 272] on select "Beginner Intermediate Expert" at bounding box center [331, 288] width 304 height 32
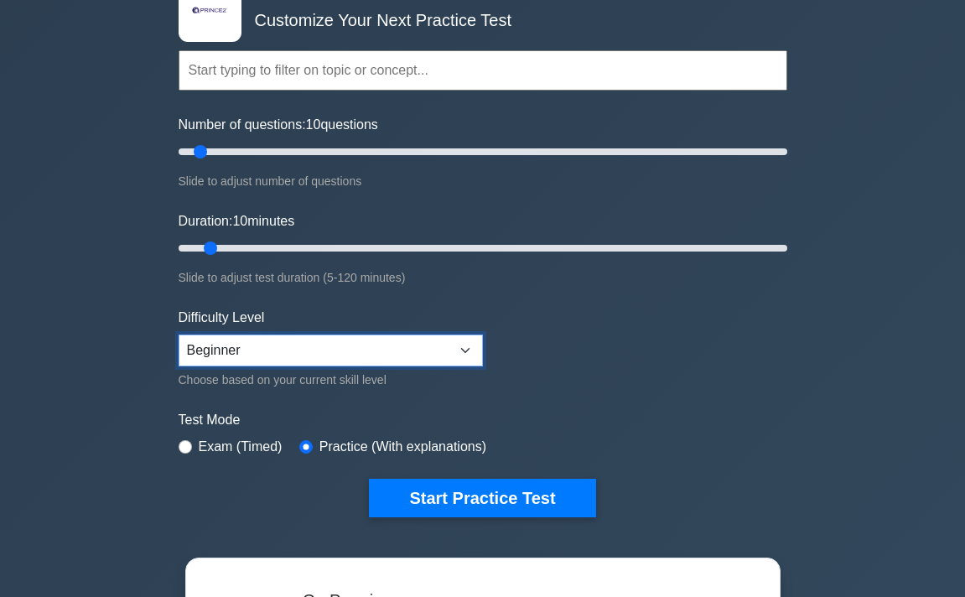
scroll to position [110, 0]
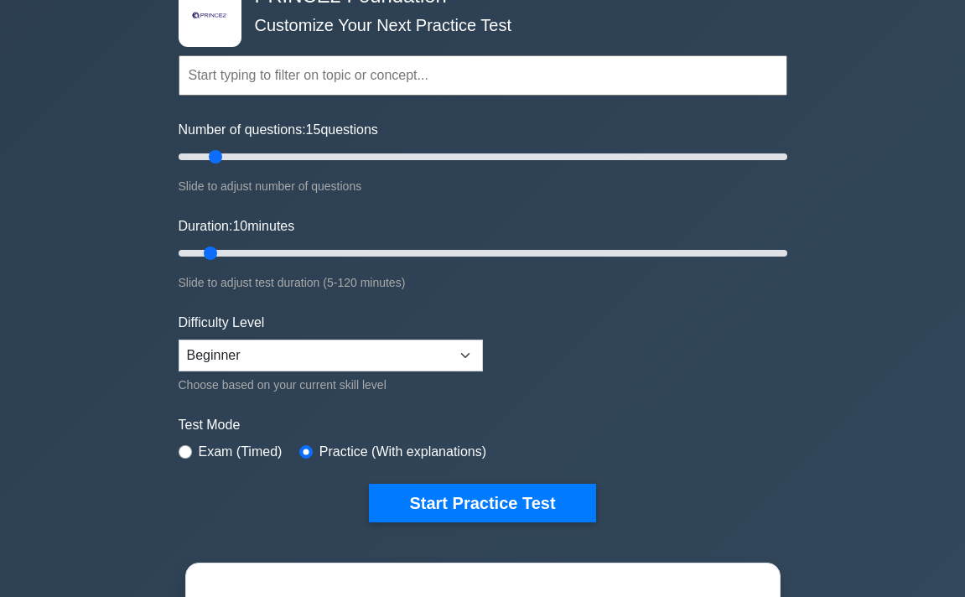
type input "10"
drag, startPoint x: 205, startPoint y: 153, endPoint x: 193, endPoint y: 154, distance: 11.8
click at [193, 154] on input "Number of questions: 10 questions" at bounding box center [483, 157] width 609 height 20
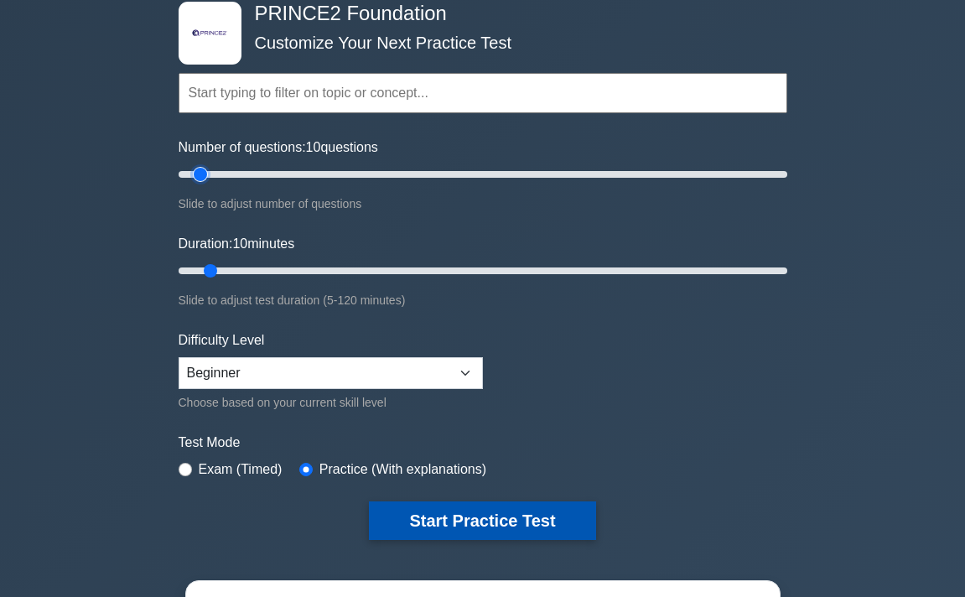
scroll to position [91, 0]
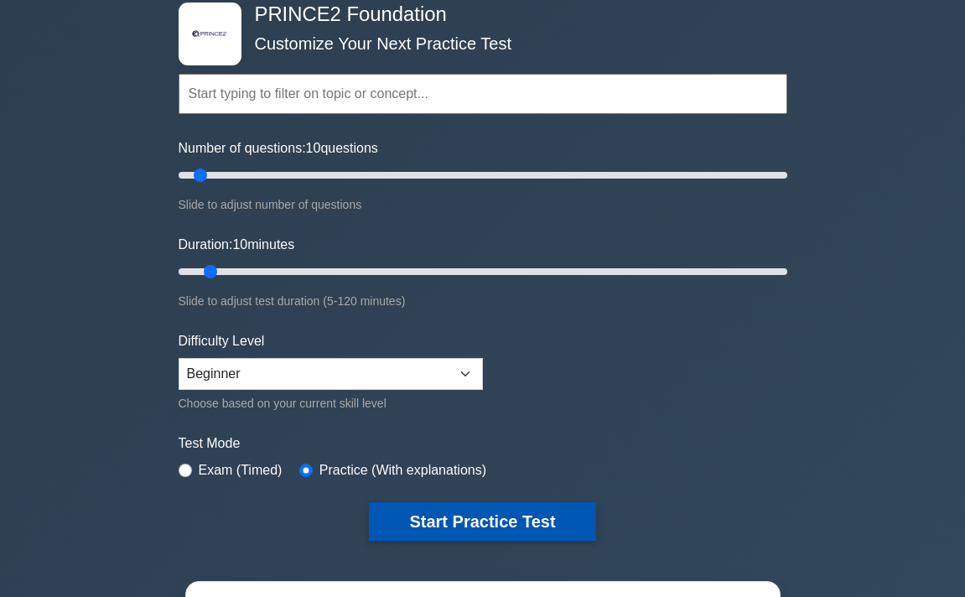
click at [469, 517] on button "Start Practice Test" at bounding box center [482, 521] width 226 height 39
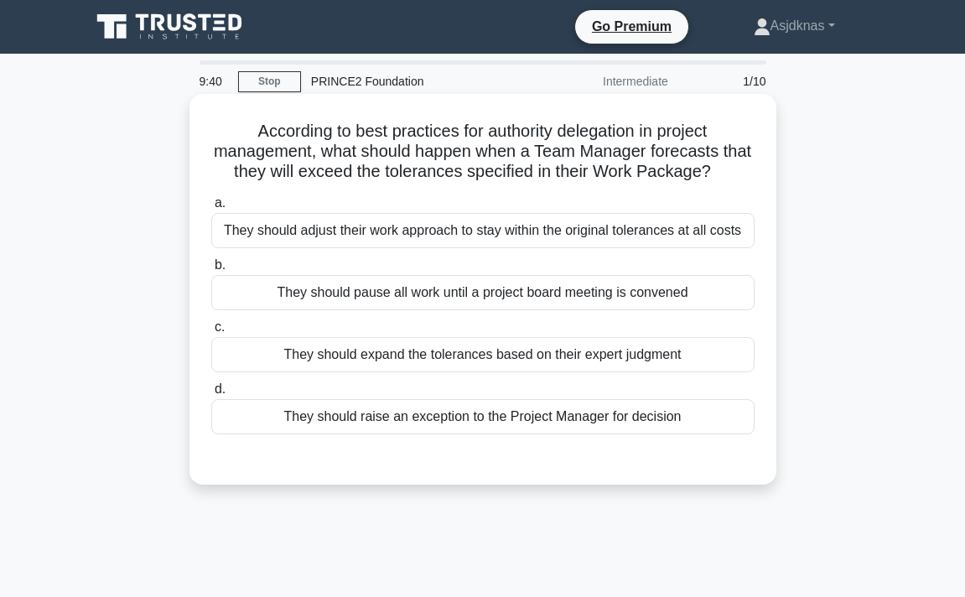
click at [651, 413] on div "They should raise an exception to the Project Manager for decision" at bounding box center [482, 416] width 543 height 35
click at [211, 395] on input "d. They should raise an exception to the Project Manager for decision" at bounding box center [211, 389] width 0 height 11
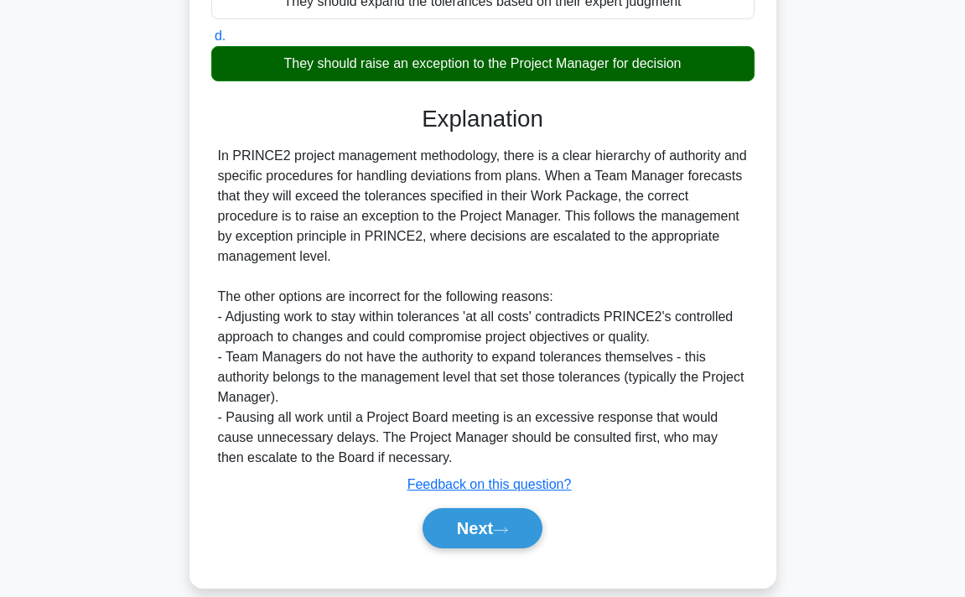
scroll to position [376, 0]
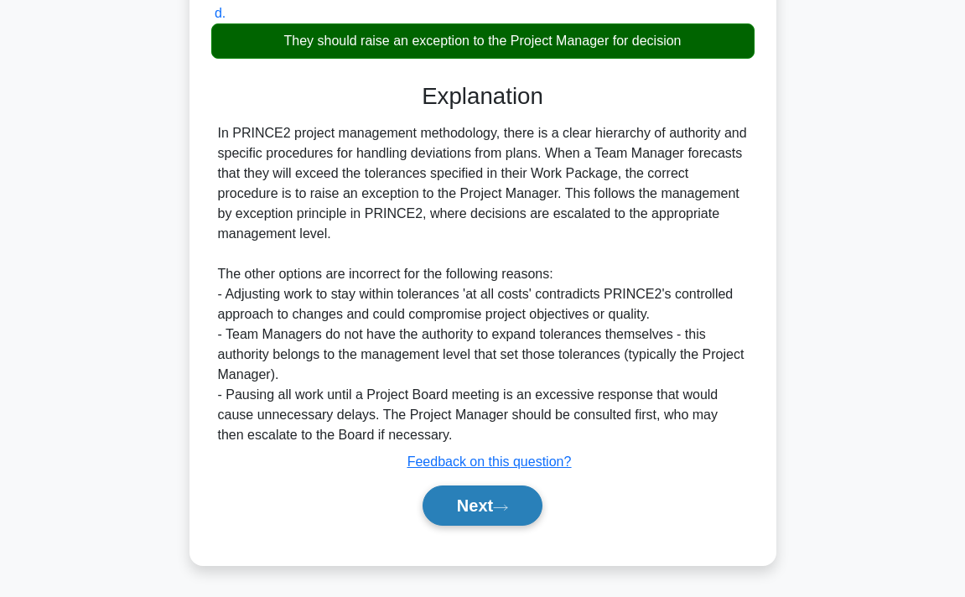
click at [500, 500] on button "Next" at bounding box center [482, 505] width 120 height 40
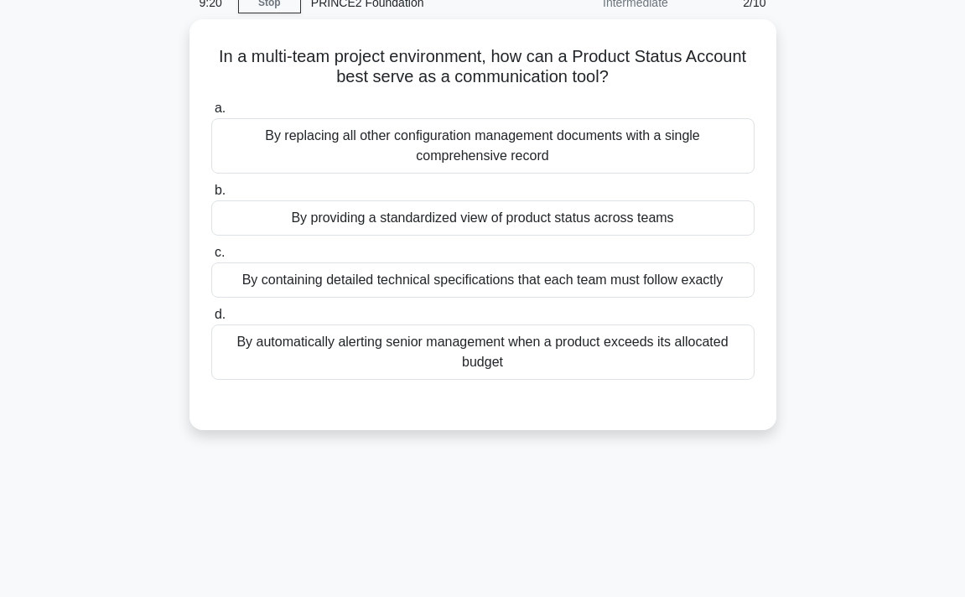
scroll to position [0, 0]
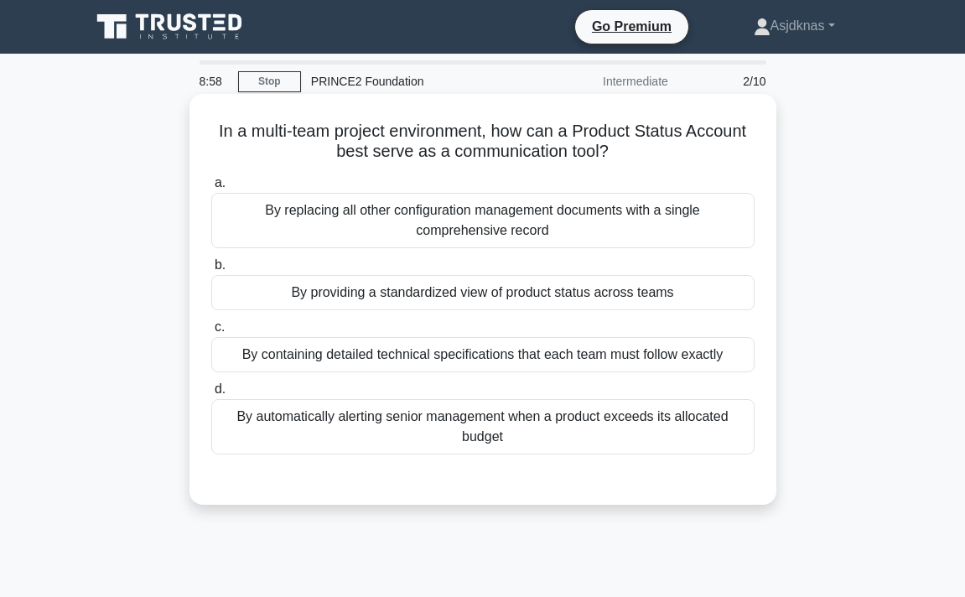
click at [643, 360] on div "By containing detailed technical specifications that each team must follow exac…" at bounding box center [482, 354] width 543 height 35
click at [211, 333] on input "c. By containing detailed technical specifications that each team must follow e…" at bounding box center [211, 327] width 0 height 11
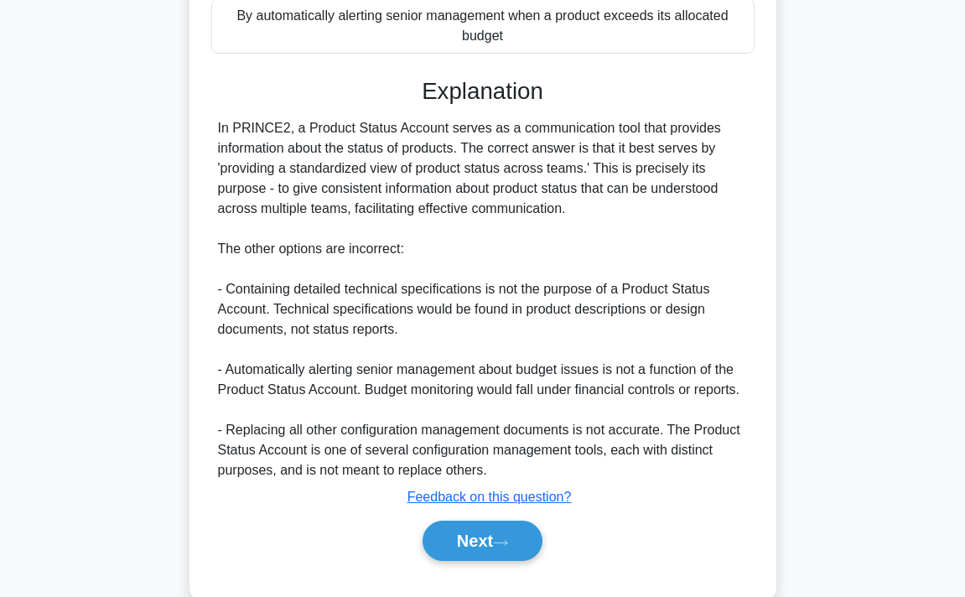
scroll to position [438, 0]
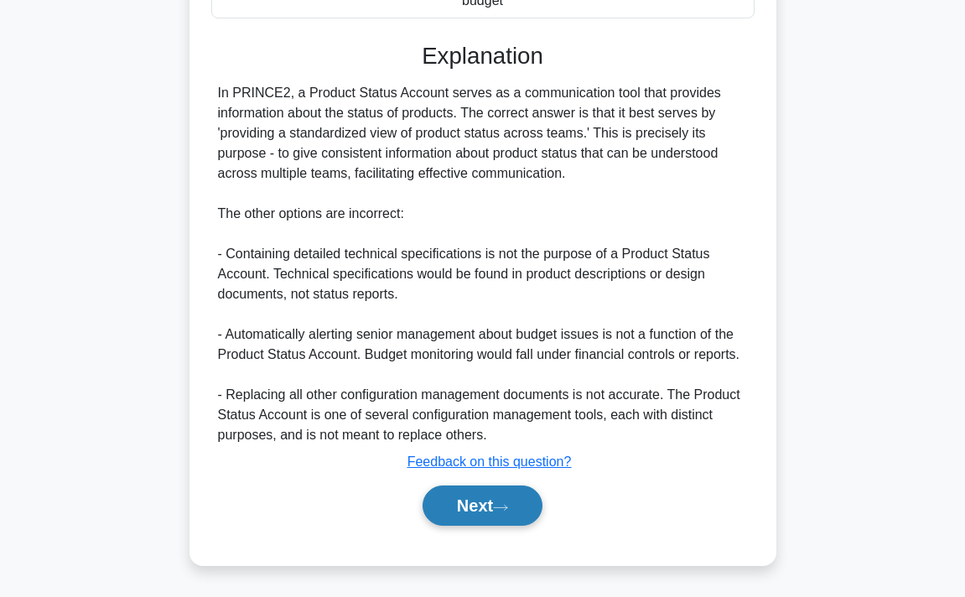
click at [491, 500] on button "Next" at bounding box center [482, 505] width 120 height 40
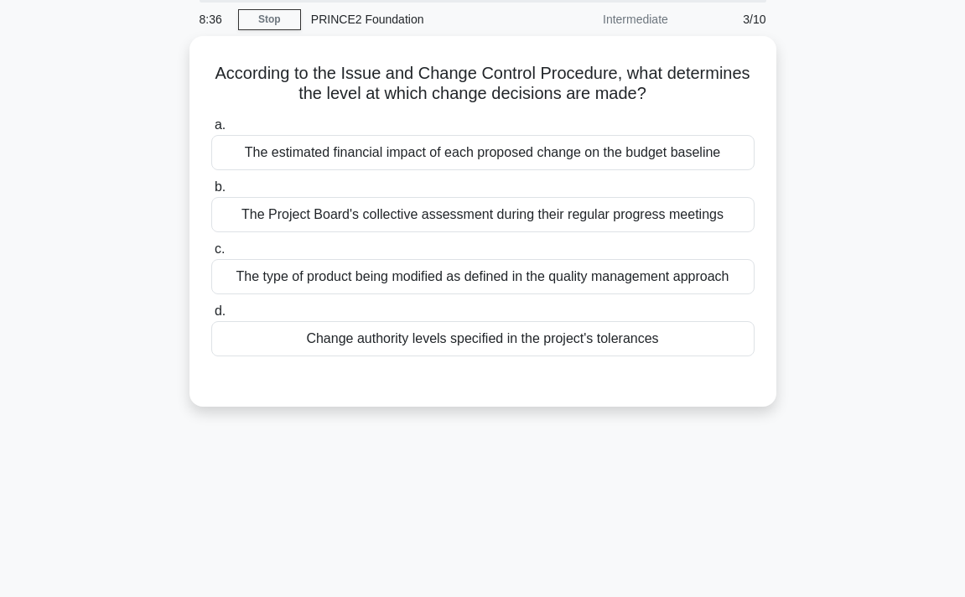
scroll to position [0, 0]
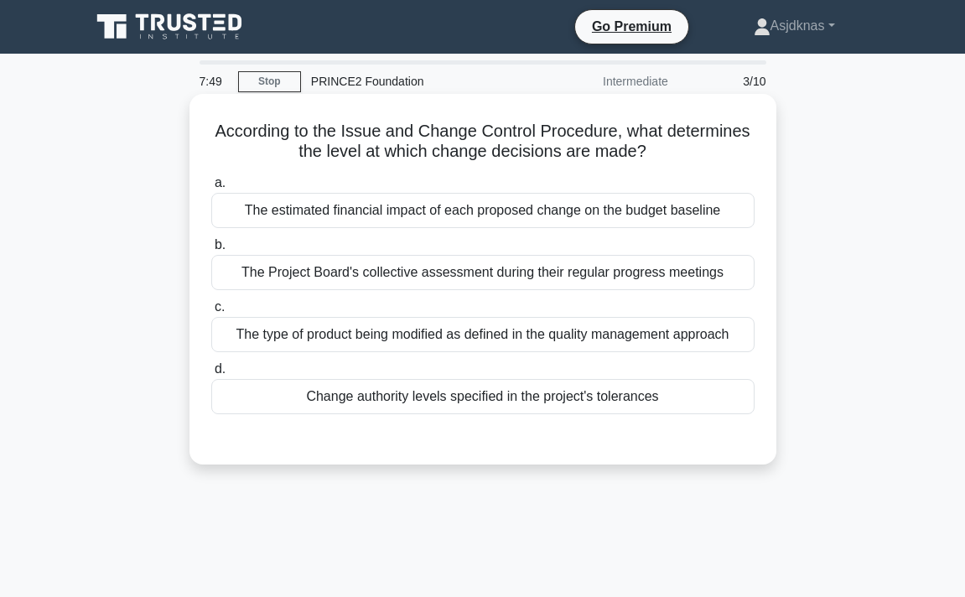
click at [557, 381] on div "Change authority levels specified in the project's tolerances" at bounding box center [482, 396] width 543 height 35
click at [211, 375] on input "d. Change authority levels specified in the project's tolerances" at bounding box center [211, 369] width 0 height 11
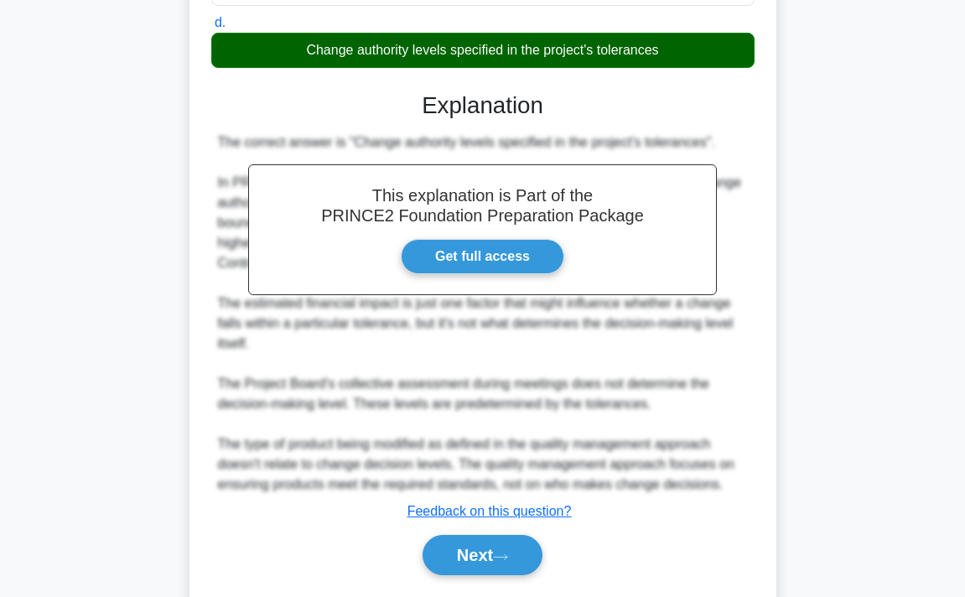
scroll to position [397, 0]
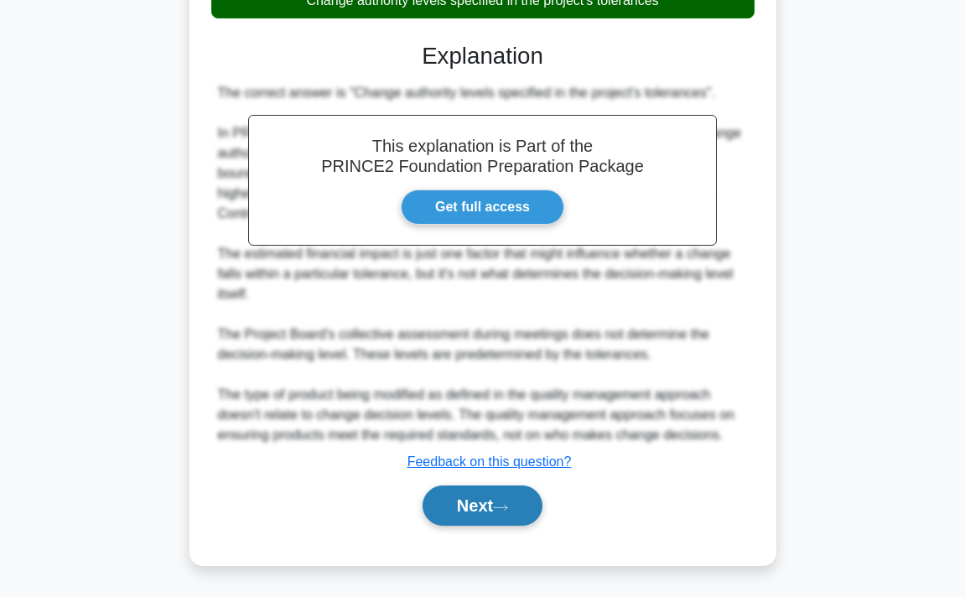
click at [484, 500] on button "Next" at bounding box center [482, 505] width 120 height 40
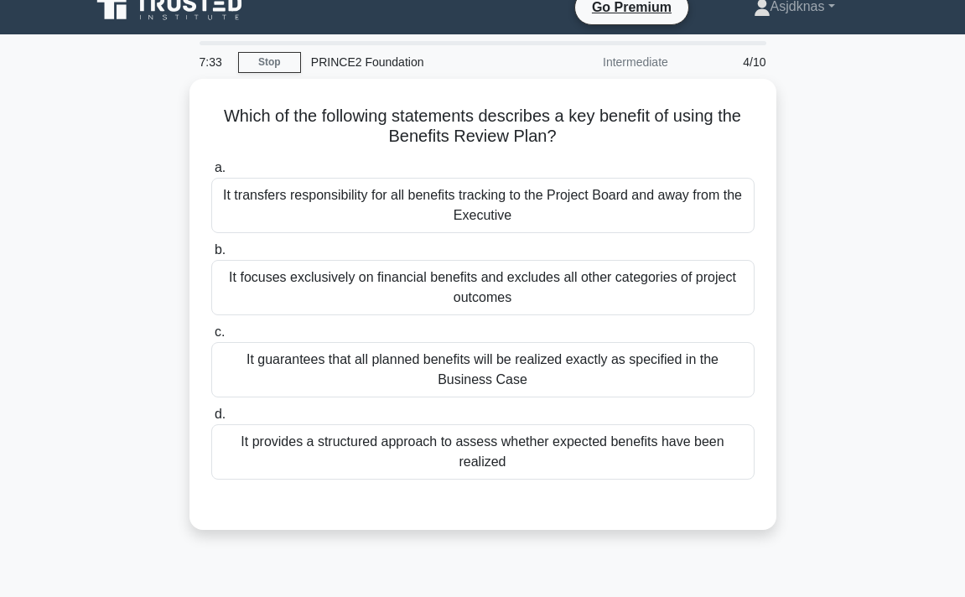
scroll to position [0, 0]
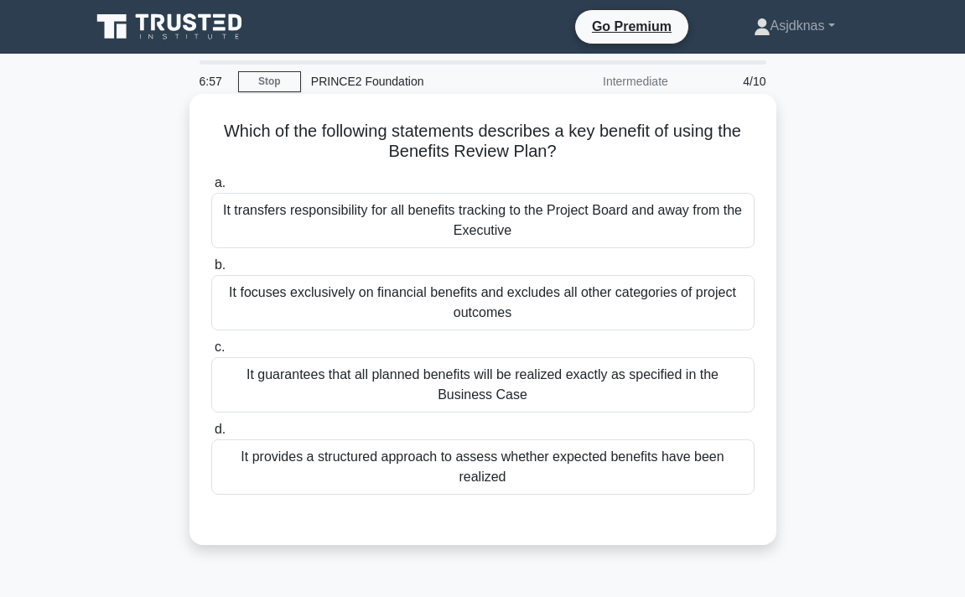
click at [568, 464] on div "It provides a structured approach to assess whether expected benefits have been…" at bounding box center [482, 466] width 543 height 55
click at [211, 435] on input "d. It provides a structured approach to assess whether expected benefits have b…" at bounding box center [211, 429] width 0 height 11
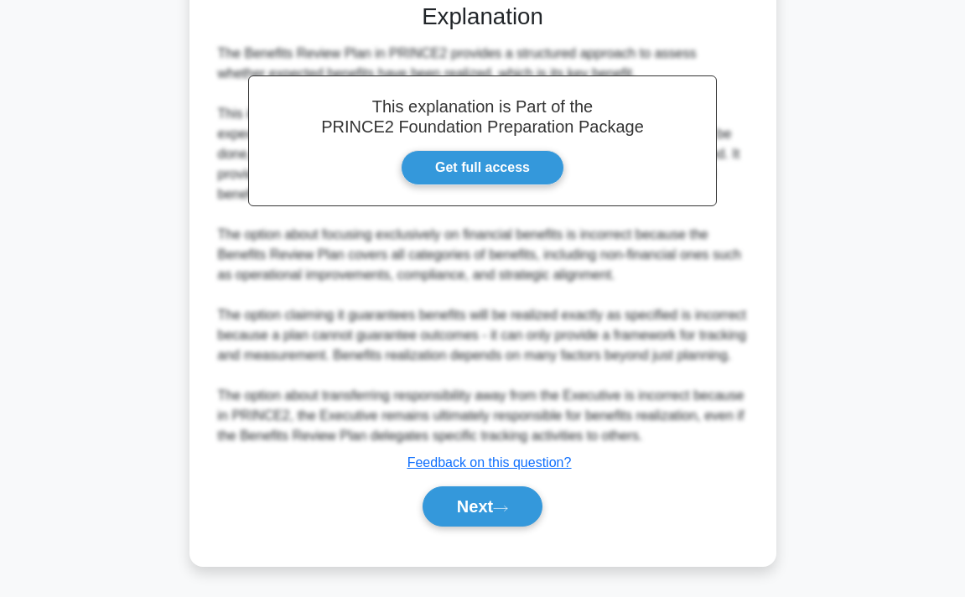
scroll to position [537, 0]
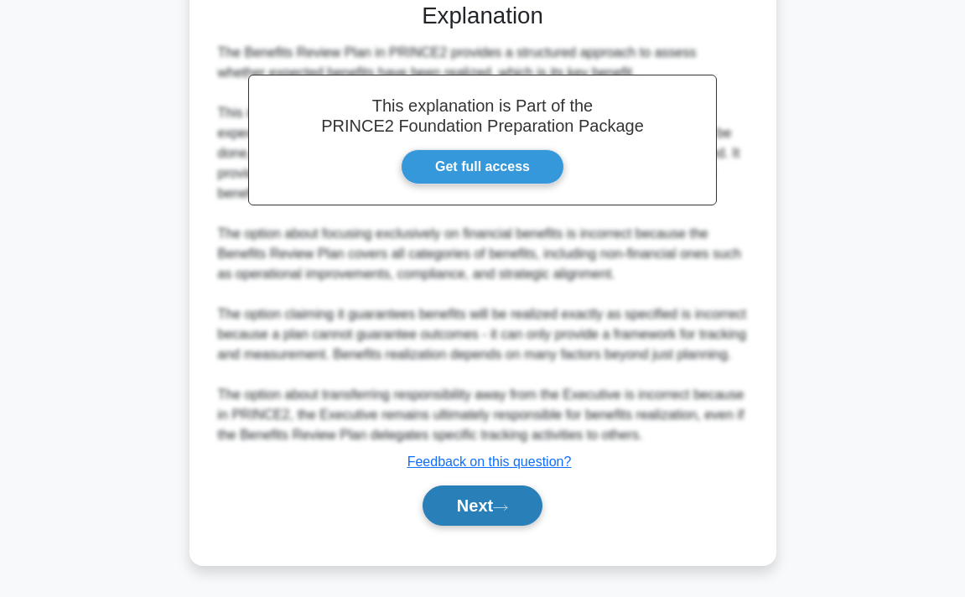
click at [511, 491] on button "Next" at bounding box center [482, 505] width 120 height 40
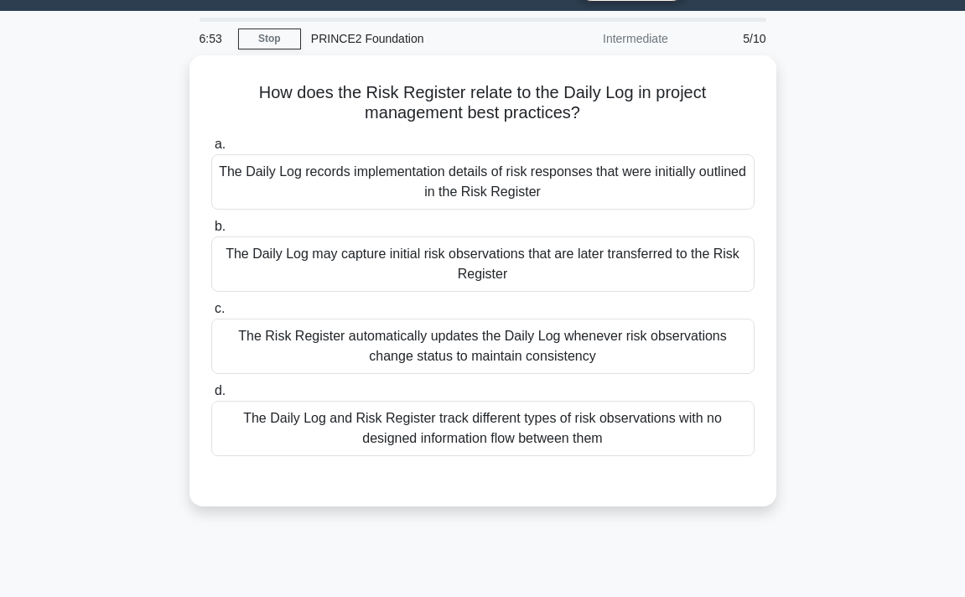
scroll to position [0, 0]
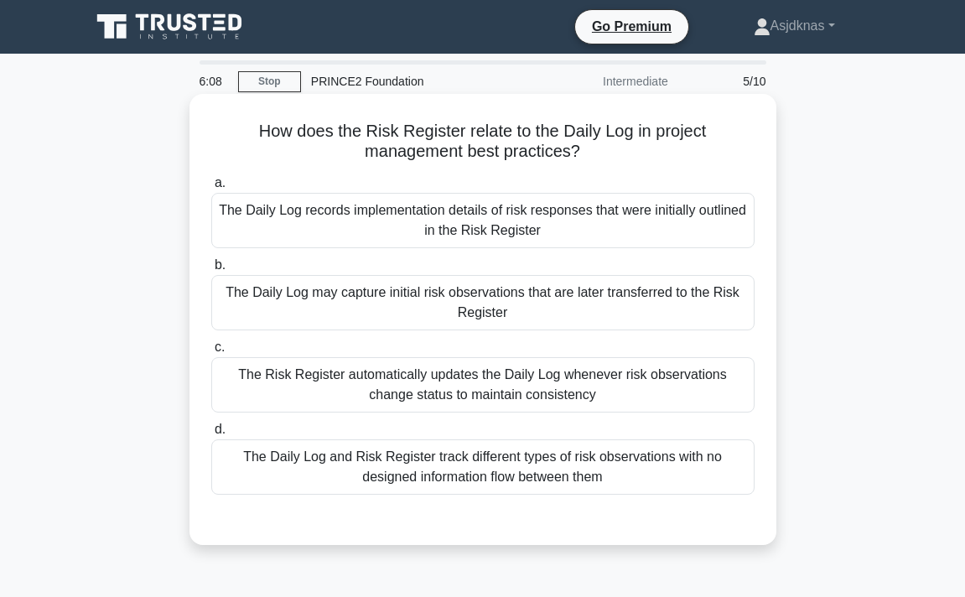
click at [661, 304] on div "The Daily Log may capture initial risk observations that are later transferred …" at bounding box center [482, 302] width 543 height 55
click at [211, 271] on input "b. The Daily Log may capture initial risk observations that are later transferr…" at bounding box center [211, 265] width 0 height 11
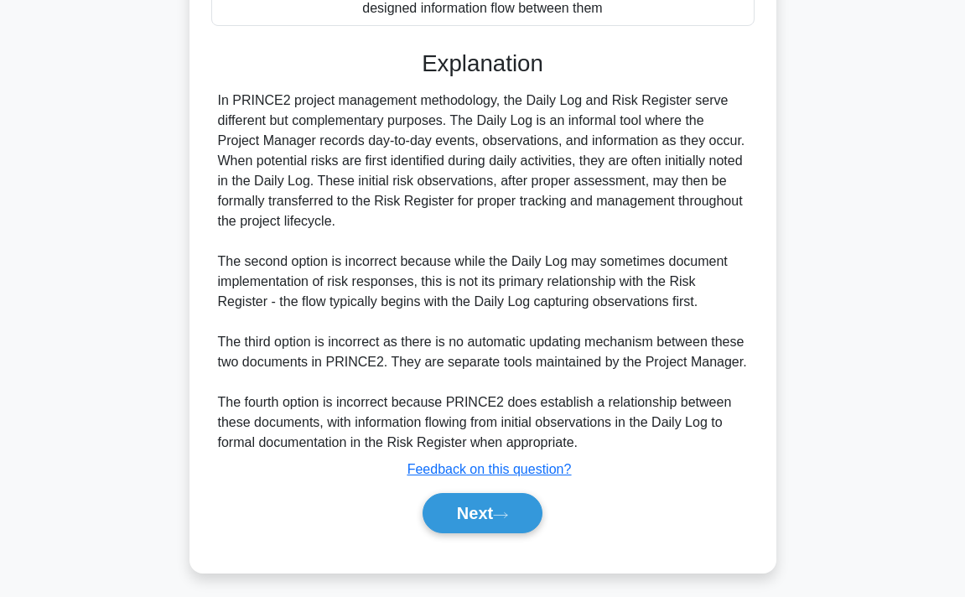
scroll to position [477, 0]
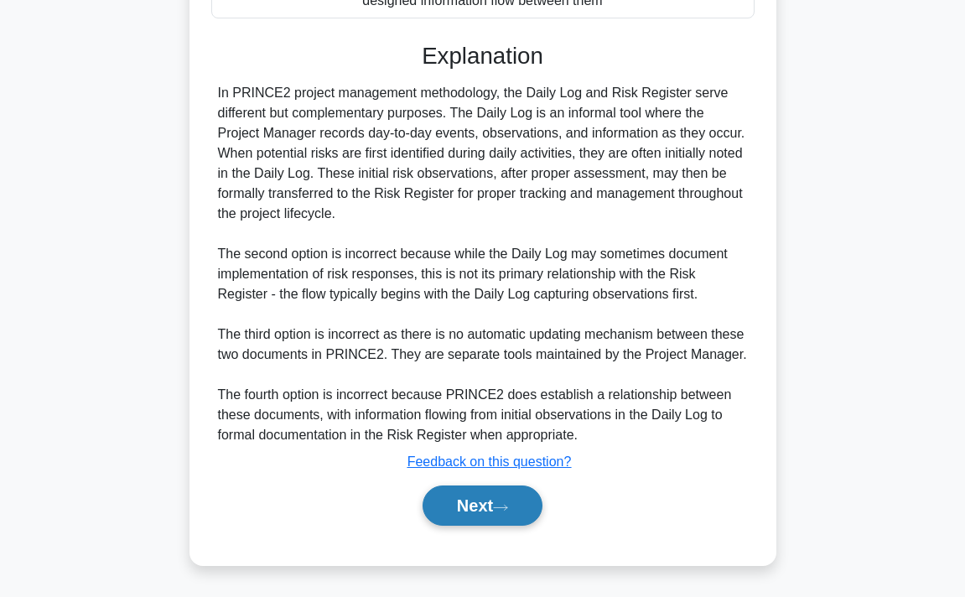
click at [503, 498] on button "Next" at bounding box center [482, 505] width 120 height 40
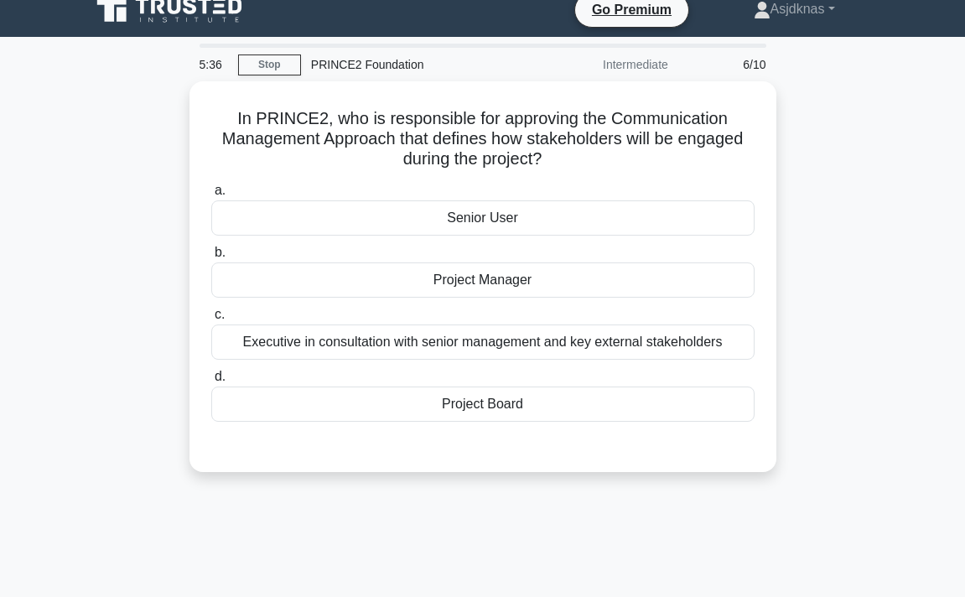
scroll to position [0, 0]
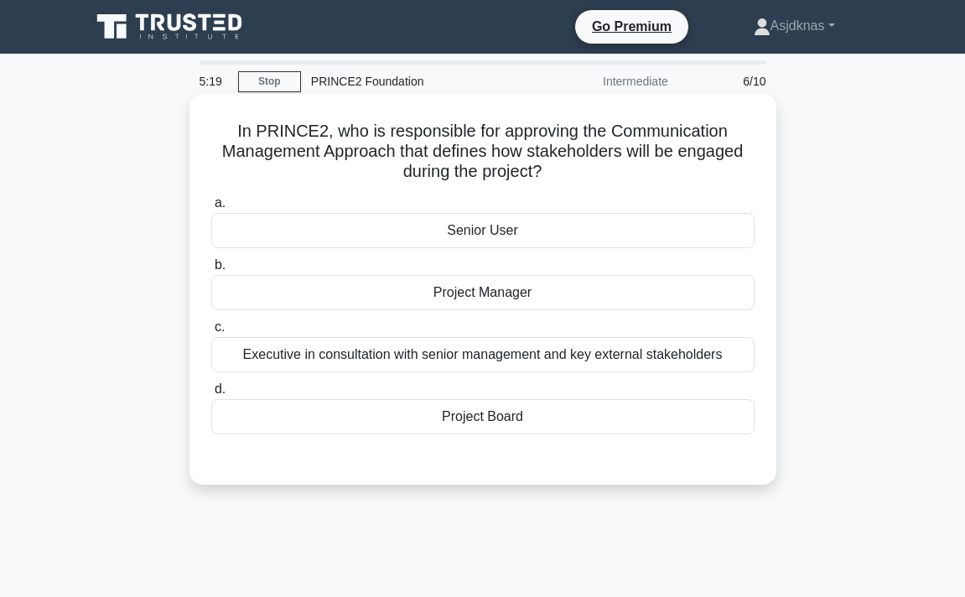
click at [616, 360] on div "Executive in consultation with senior management and key external stakeholders" at bounding box center [482, 354] width 543 height 35
click at [211, 333] on input "c. Executive in consultation with senior management and key external stakeholde…" at bounding box center [211, 327] width 0 height 11
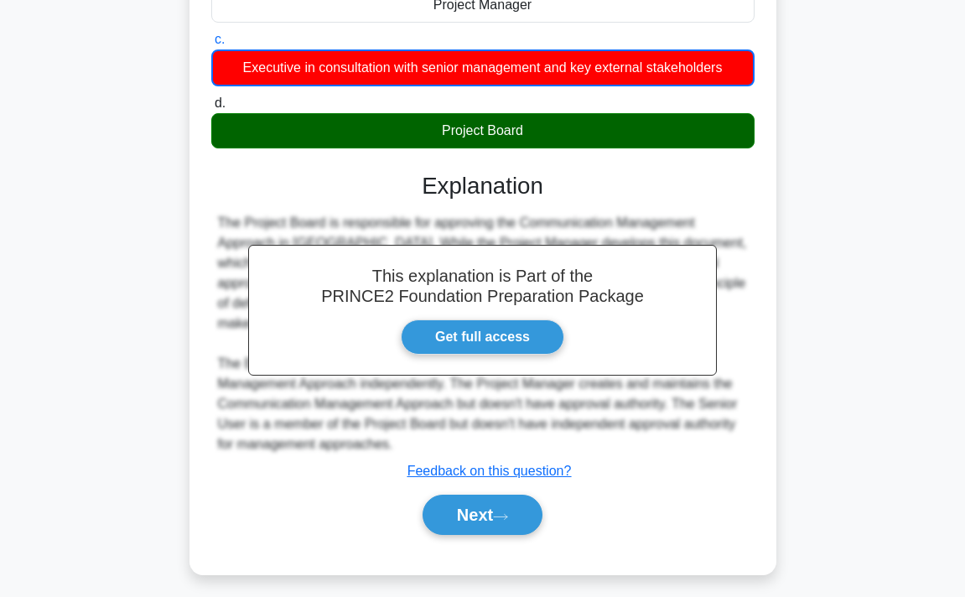
scroll to position [308, 0]
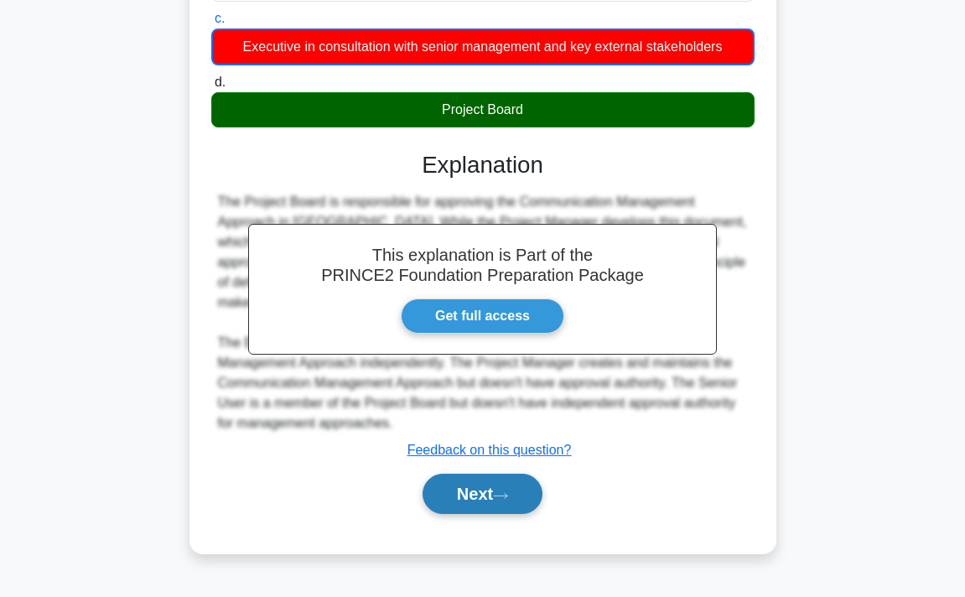
click at [499, 491] on button "Next" at bounding box center [482, 494] width 120 height 40
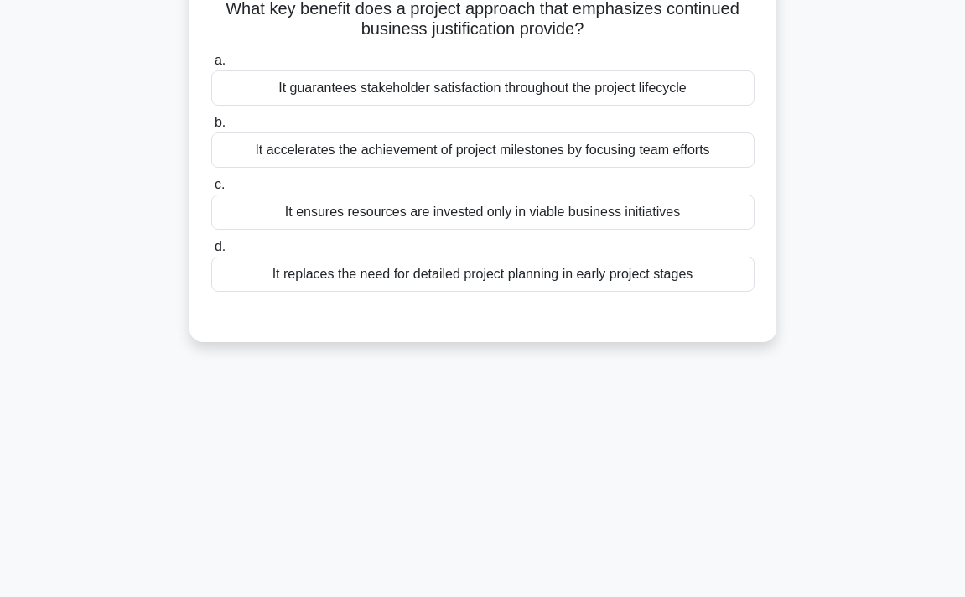
scroll to position [0, 0]
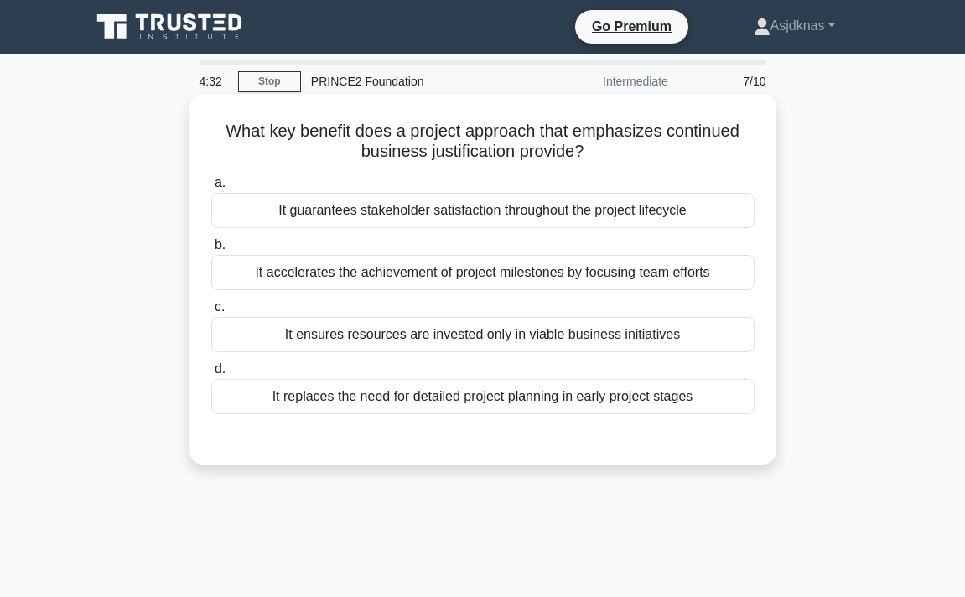
click at [604, 208] on div "It guarantees stakeholder satisfaction throughout the project lifecycle" at bounding box center [482, 210] width 543 height 35
click at [211, 189] on input "a. It guarantees stakeholder satisfaction throughout the project lifecycle" at bounding box center [211, 183] width 0 height 11
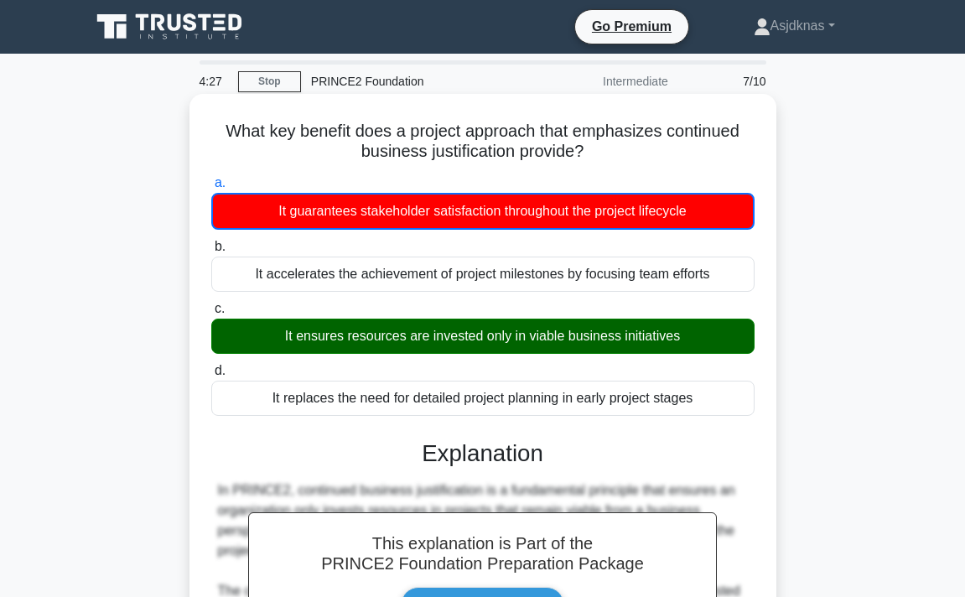
scroll to position [338, 0]
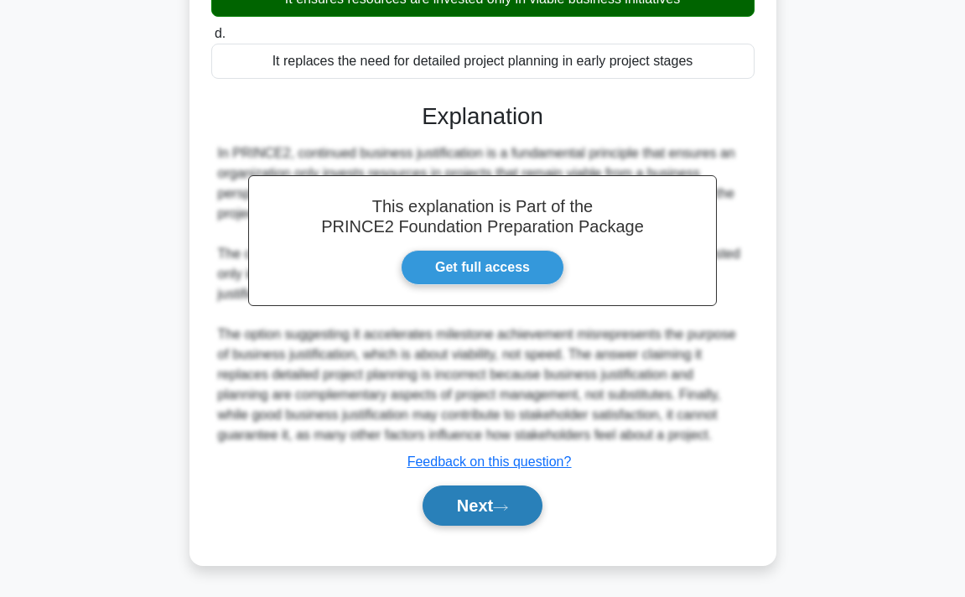
click at [497, 509] on button "Next" at bounding box center [482, 505] width 120 height 40
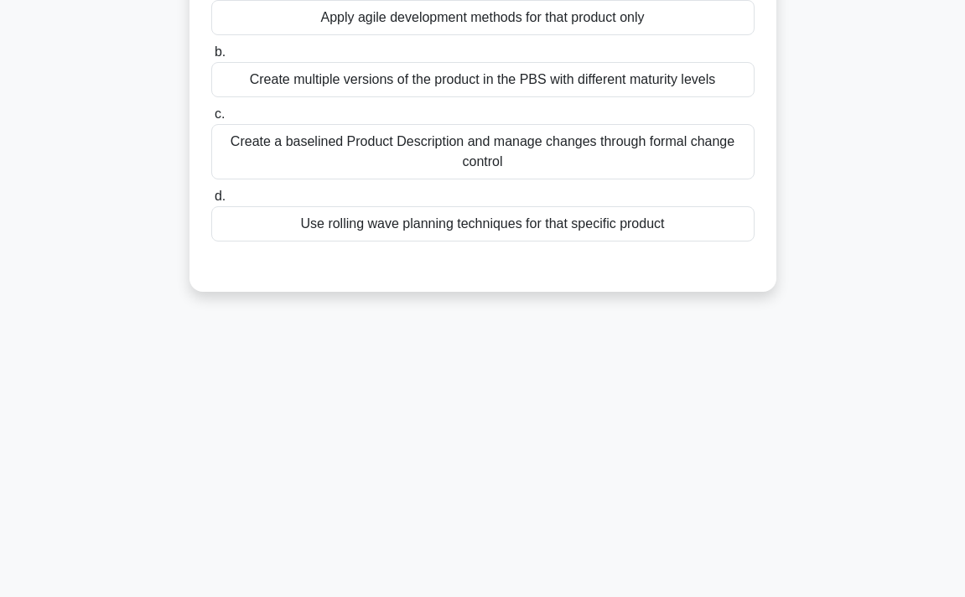
scroll to position [0, 0]
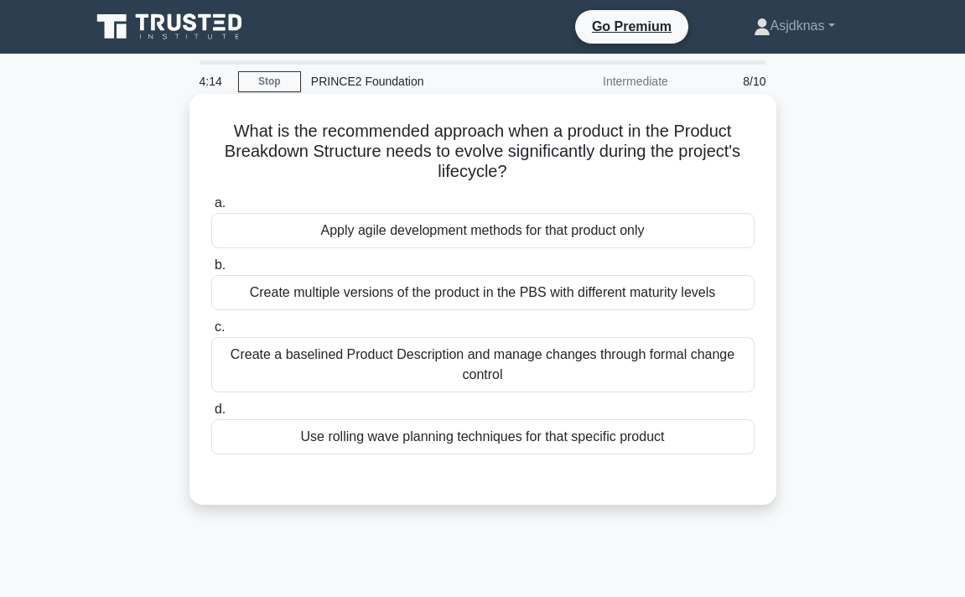
click at [686, 368] on div "Create a baselined Product Description and manage changes through formal change…" at bounding box center [482, 364] width 543 height 55
click at [211, 333] on input "c. Create a baselined Product Description and manage changes through formal cha…" at bounding box center [211, 327] width 0 height 11
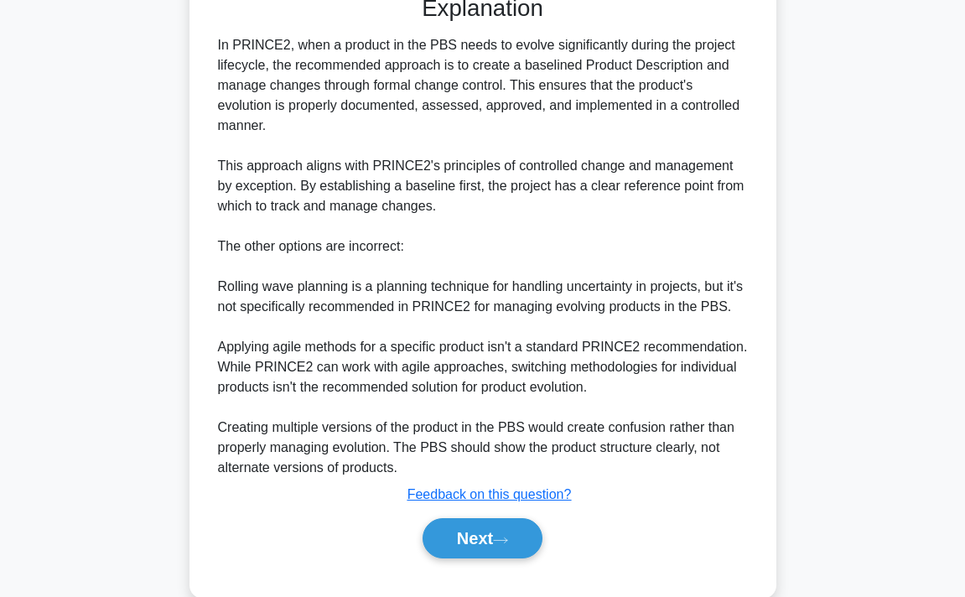
scroll to position [492, 0]
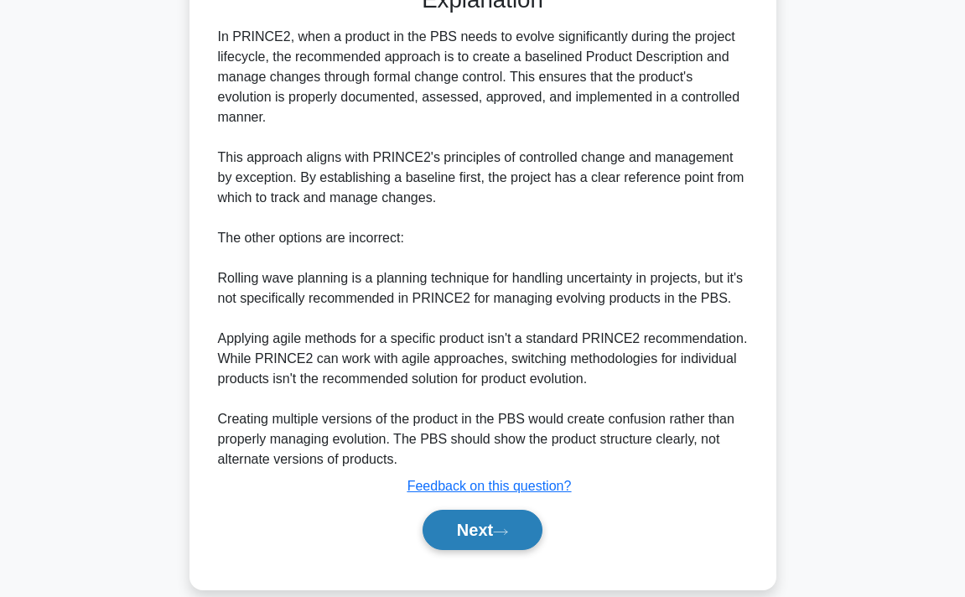
click at [510, 539] on button "Next" at bounding box center [482, 530] width 120 height 40
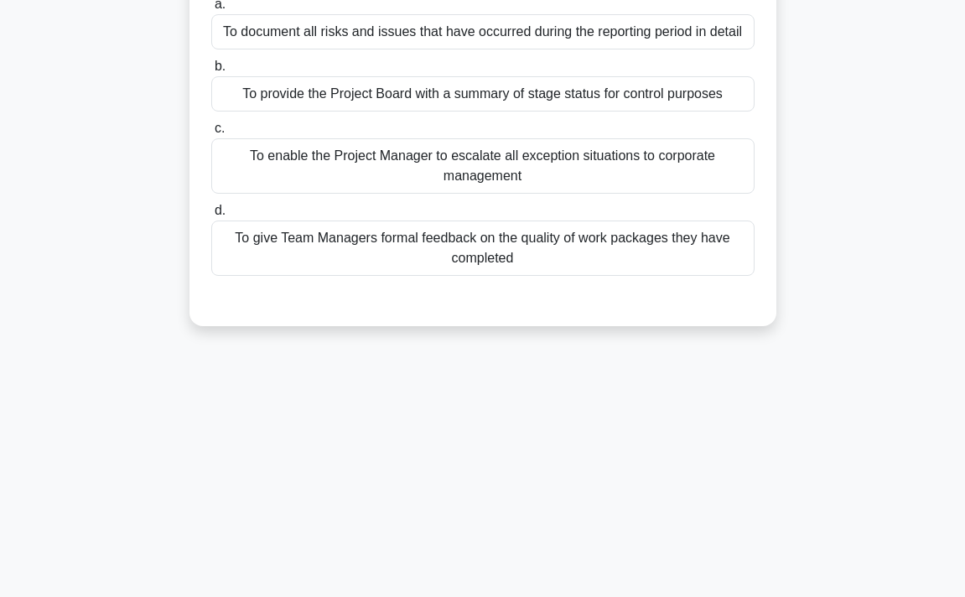
scroll to position [0, 0]
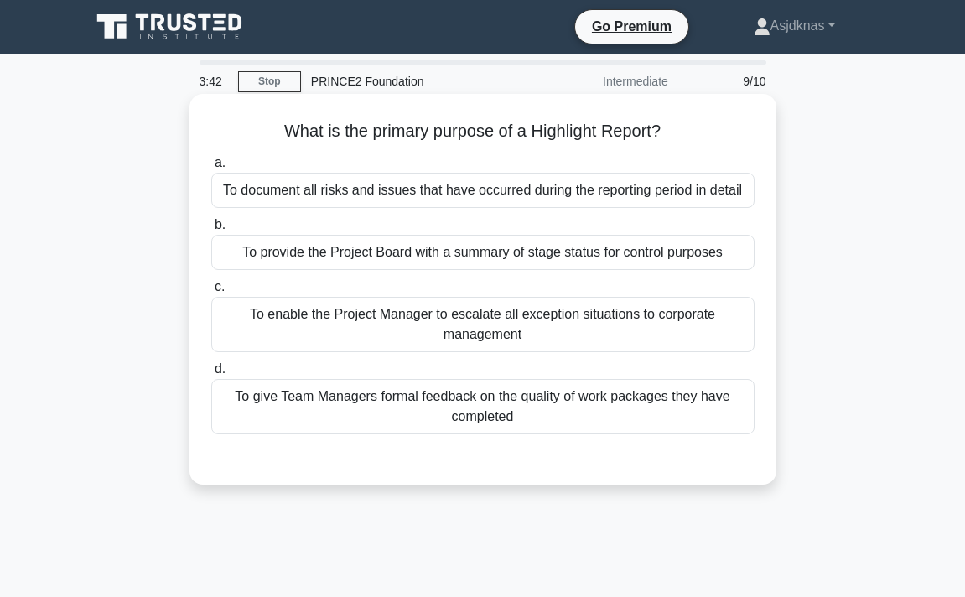
click at [671, 255] on div "To provide the Project Board with a summary of stage status for control purposes" at bounding box center [482, 252] width 543 height 35
click at [211, 231] on input "b. To provide the Project Board with a summary of stage status for control purp…" at bounding box center [211, 225] width 0 height 11
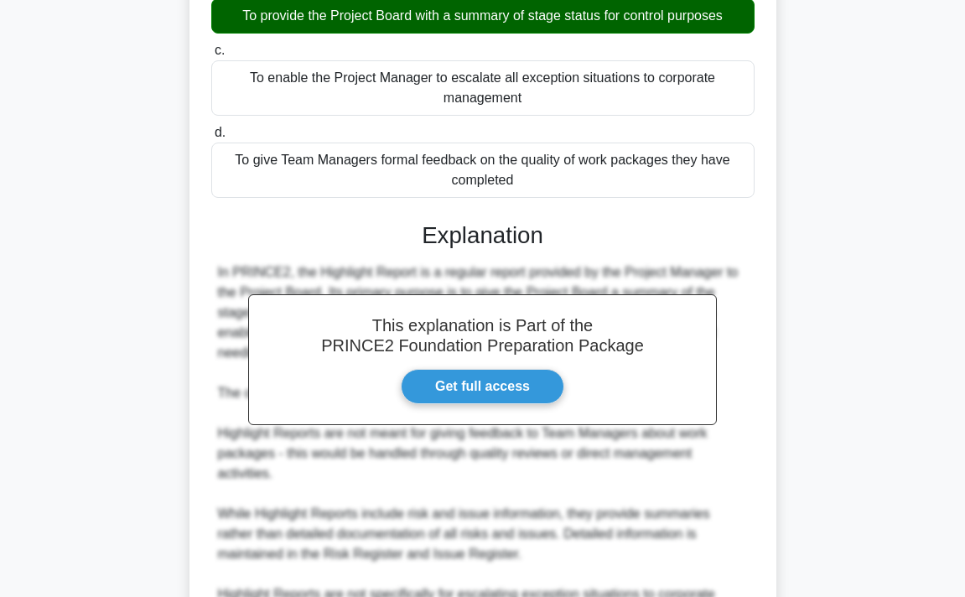
scroll to position [457, 0]
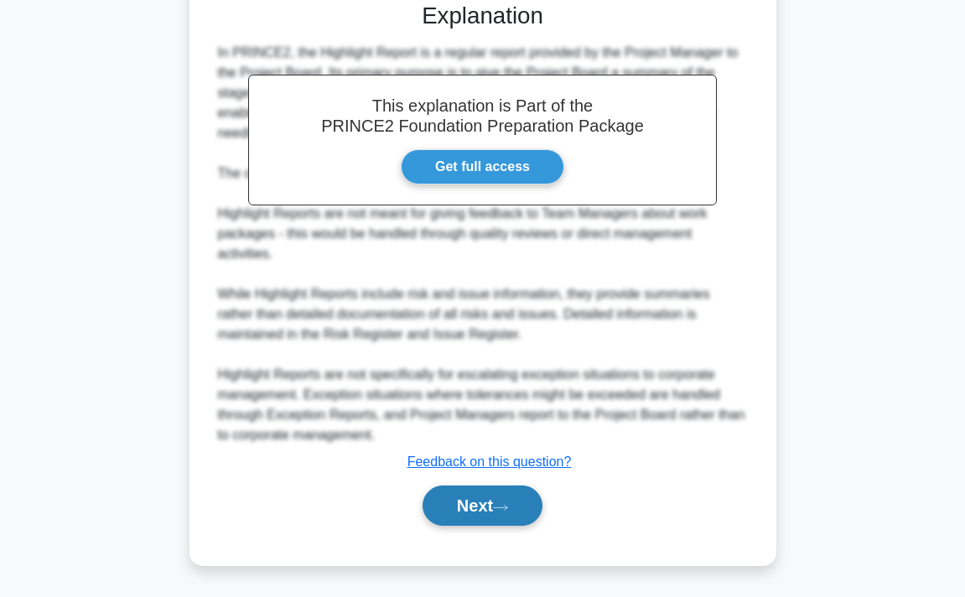
click at [492, 511] on button "Next" at bounding box center [482, 505] width 120 height 40
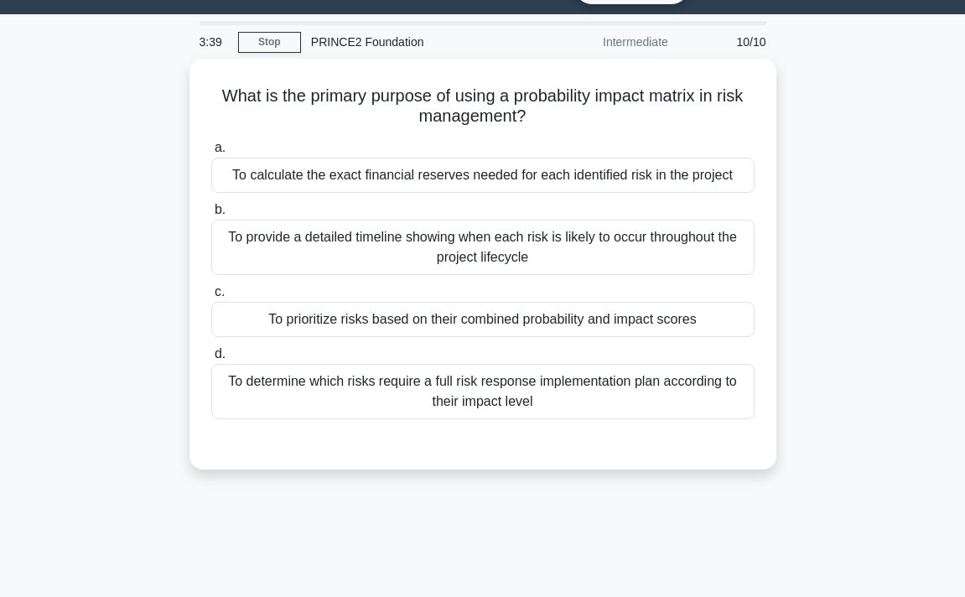
scroll to position [0, 0]
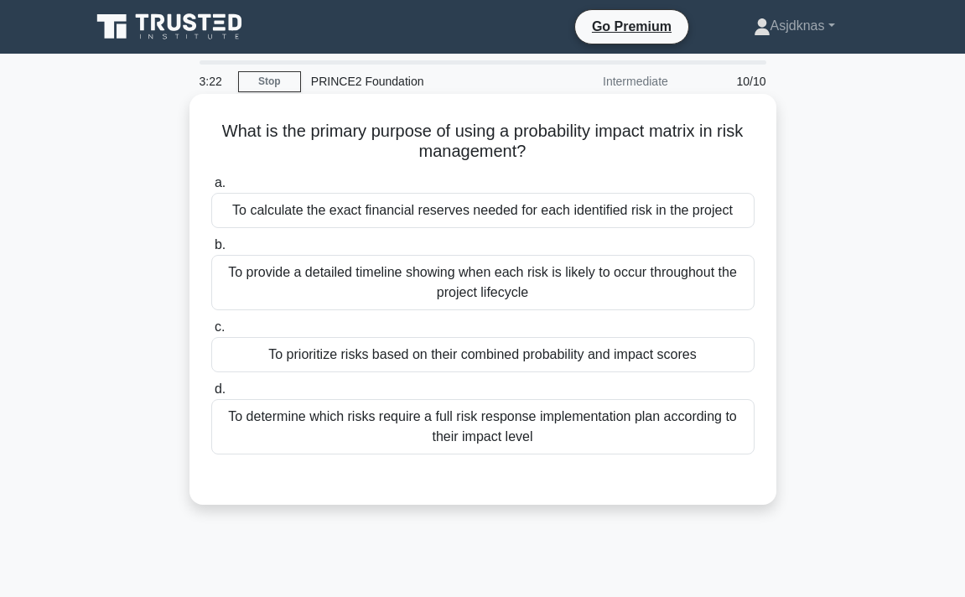
click at [630, 416] on div "To determine which risks require a full risk response implementation plan accor…" at bounding box center [482, 426] width 543 height 55
click at [211, 395] on input "d. To determine which risks require a full risk response implementation plan ac…" at bounding box center [211, 389] width 0 height 11
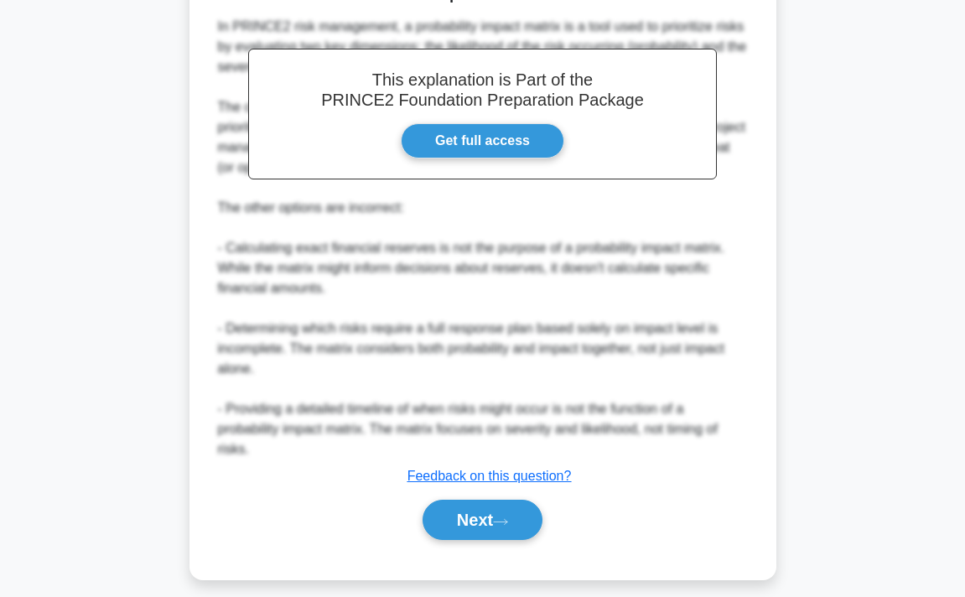
scroll to position [519, 0]
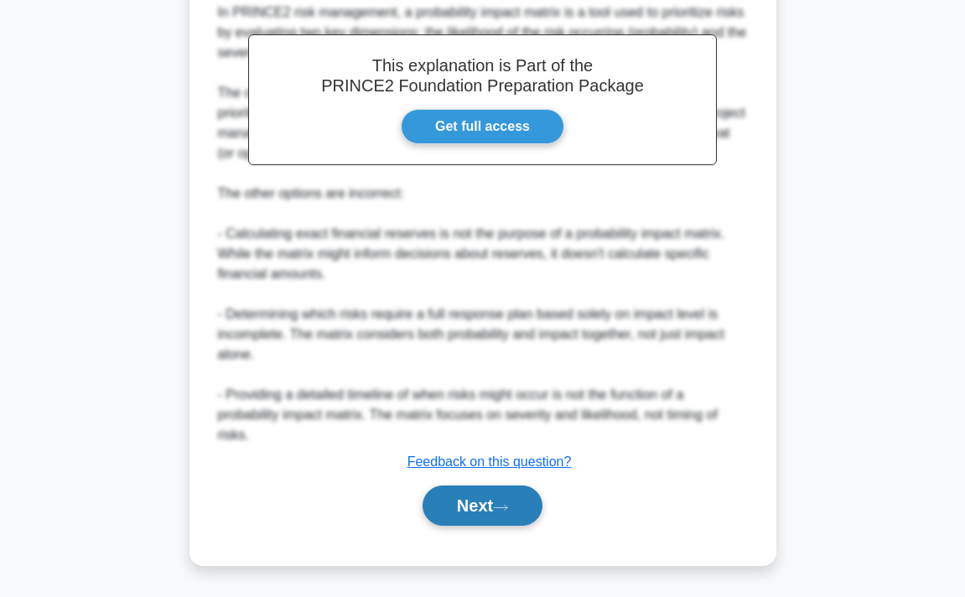
click at [468, 515] on button "Next" at bounding box center [482, 505] width 120 height 40
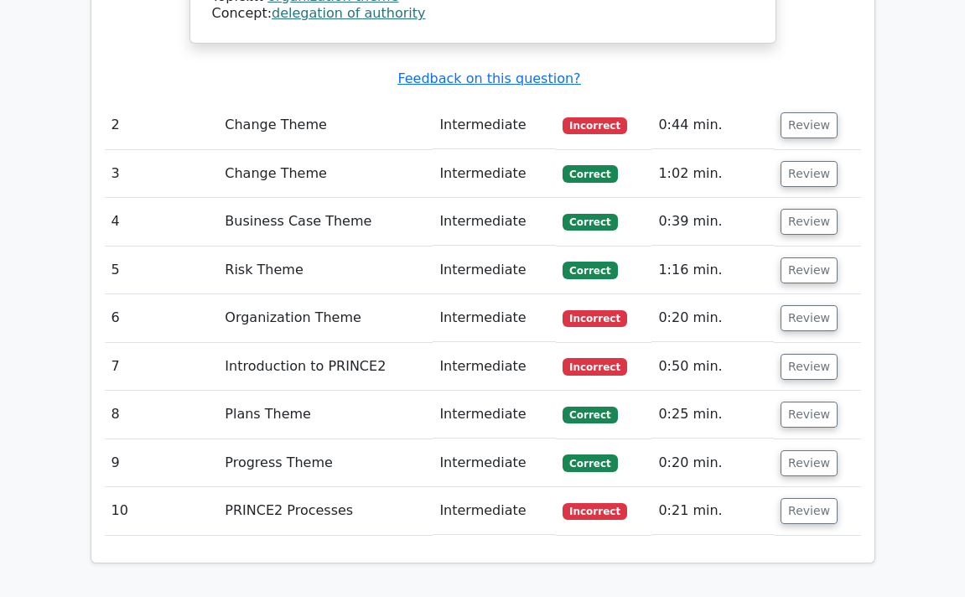
scroll to position [2209, 0]
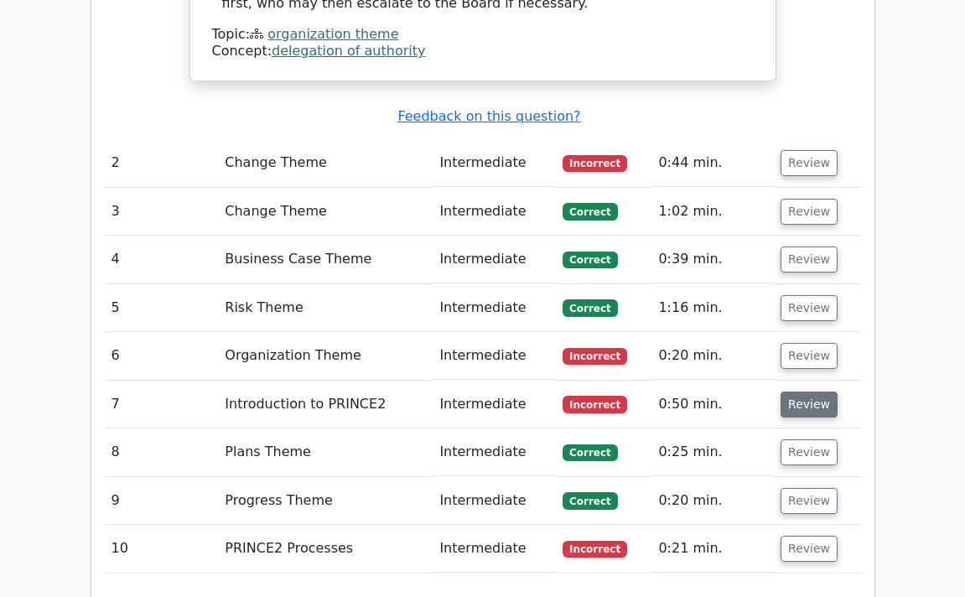
click at [807, 391] on button "Review" at bounding box center [808, 404] width 57 height 26
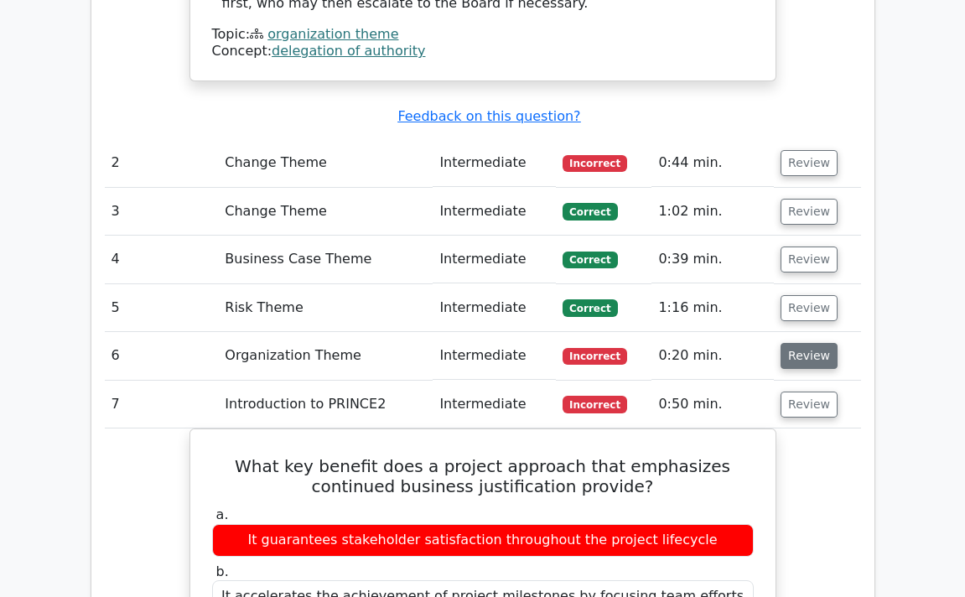
click at [803, 343] on button "Review" at bounding box center [808, 356] width 57 height 26
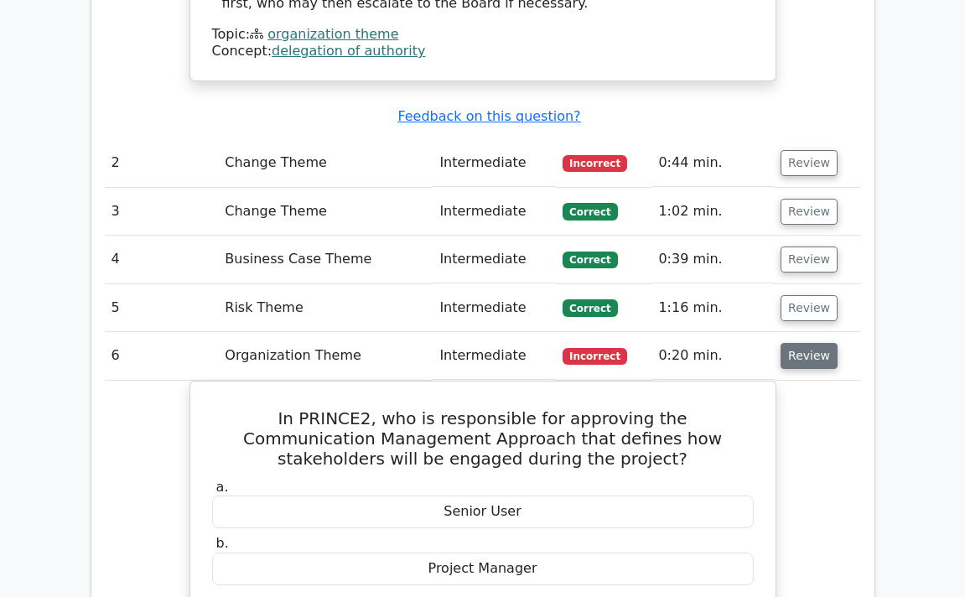
click at [803, 343] on button "Review" at bounding box center [808, 356] width 57 height 26
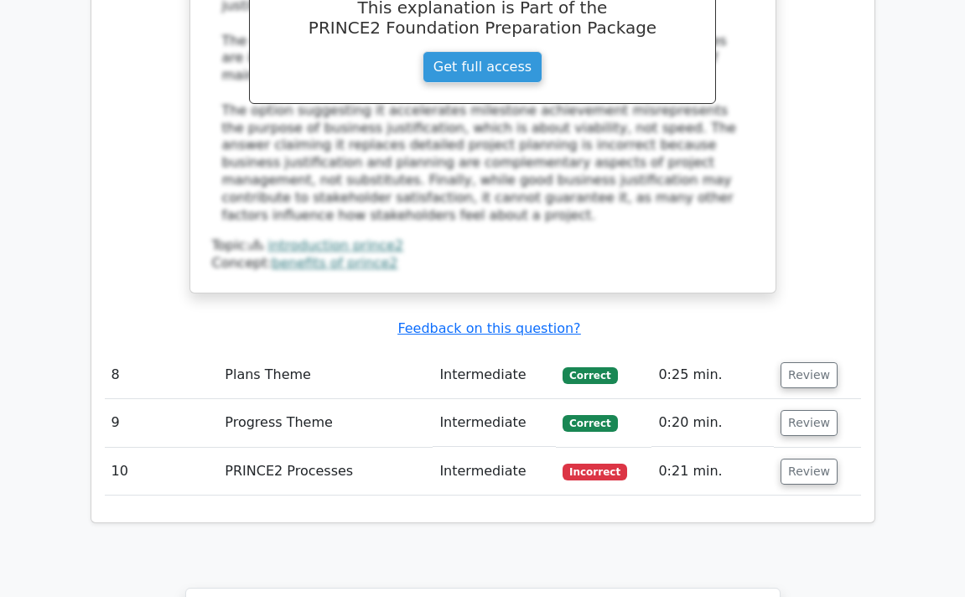
scroll to position [3105, 0]
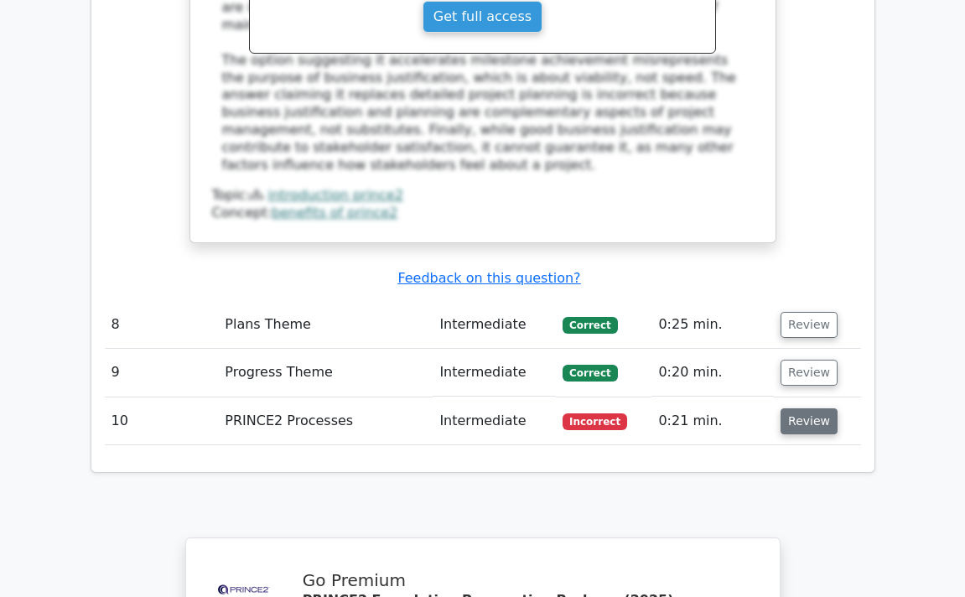
click at [803, 408] on button "Review" at bounding box center [808, 421] width 57 height 26
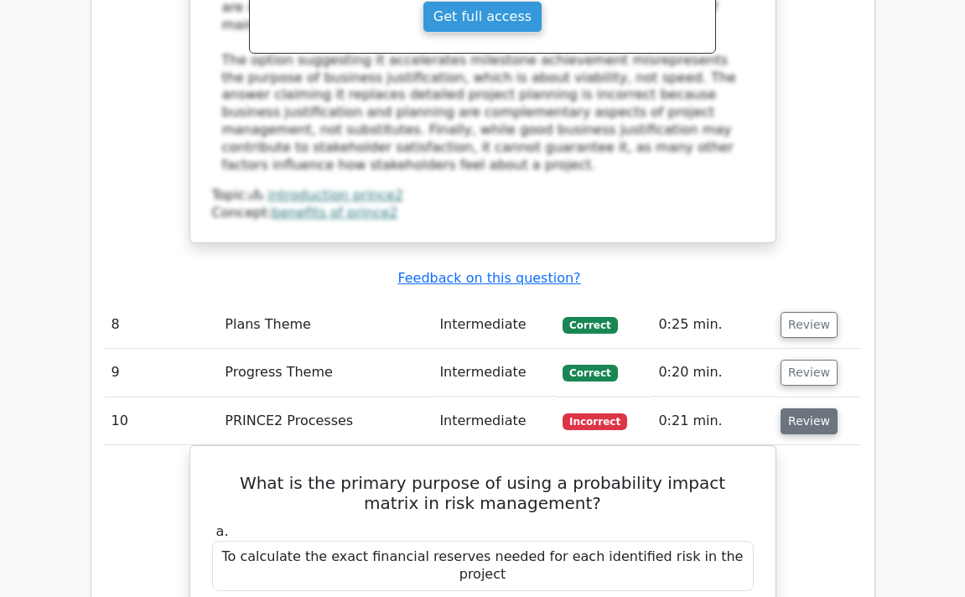
click at [822, 408] on button "Review" at bounding box center [808, 421] width 57 height 26
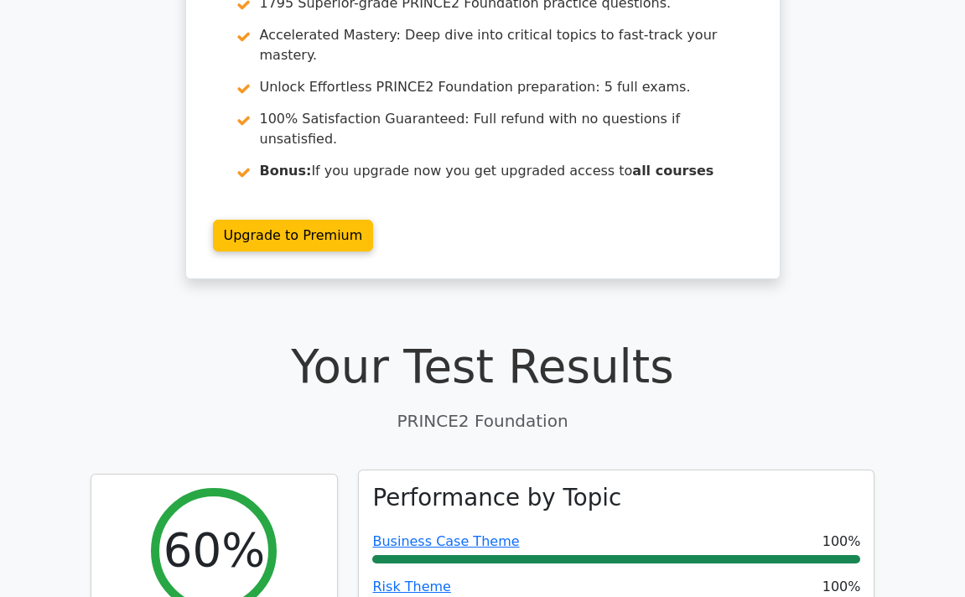
scroll to position [0, 0]
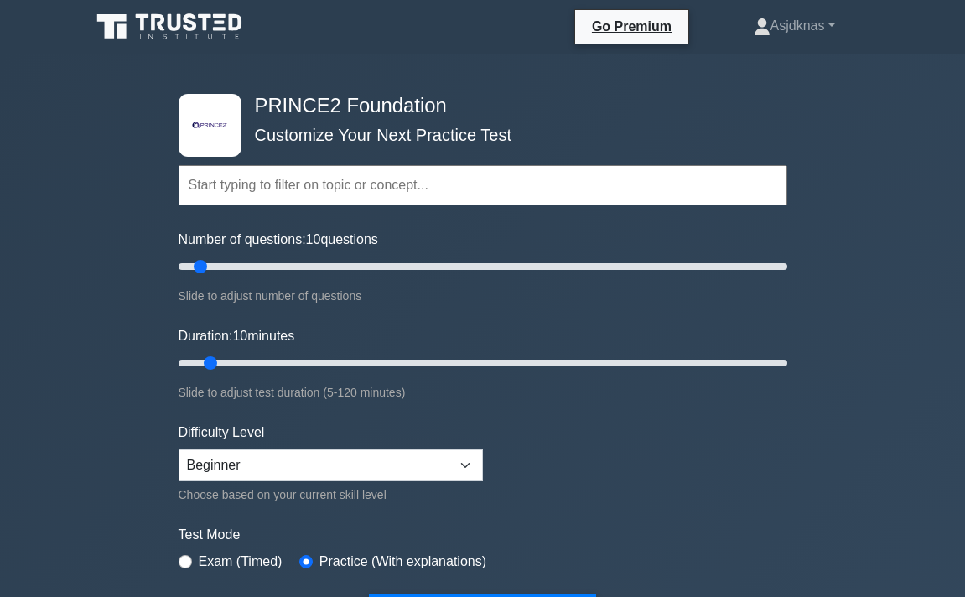
click at [220, 34] on icon at bounding box center [171, 27] width 161 height 32
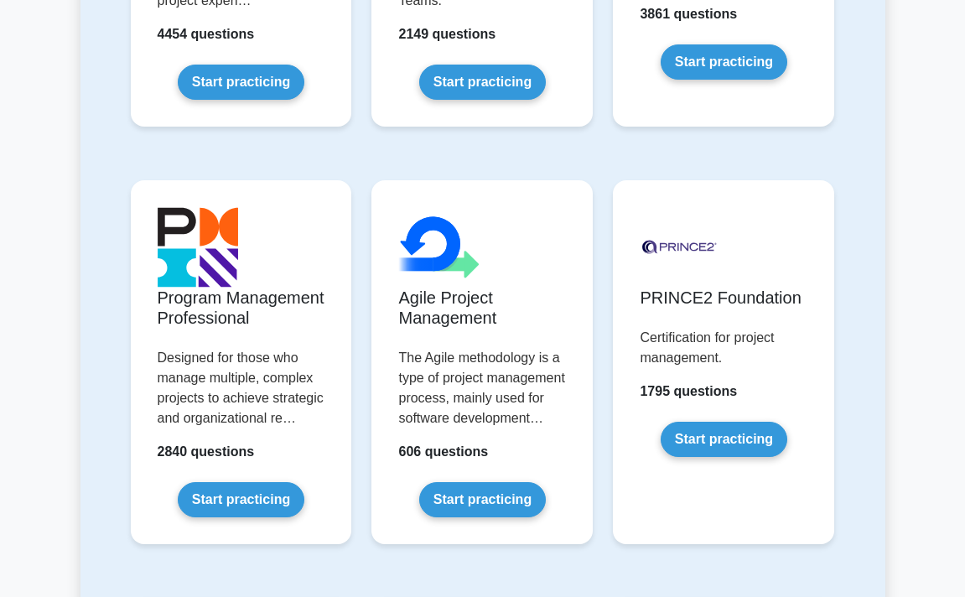
scroll to position [1063, 0]
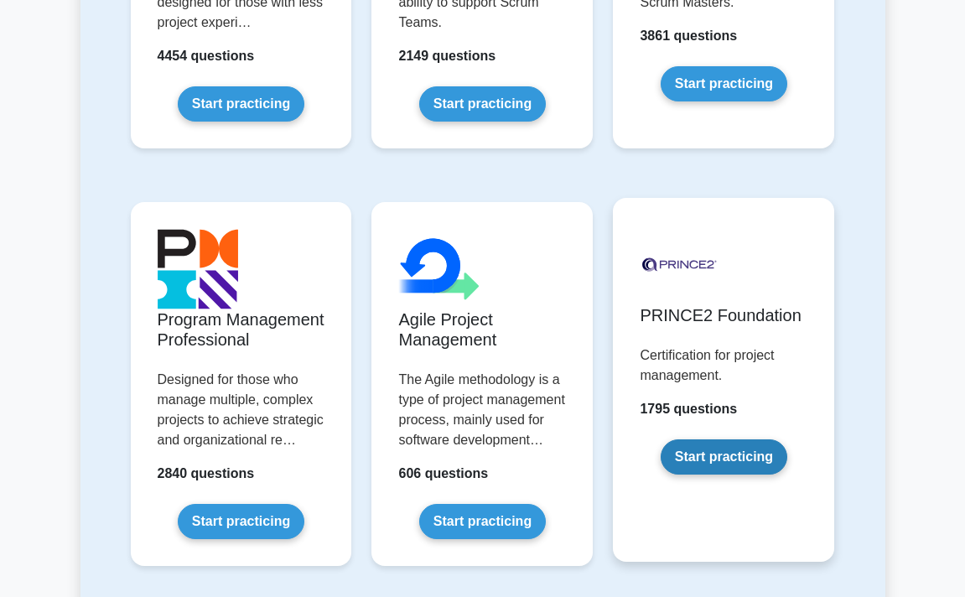
click at [713, 443] on link "Start practicing" at bounding box center [724, 456] width 127 height 35
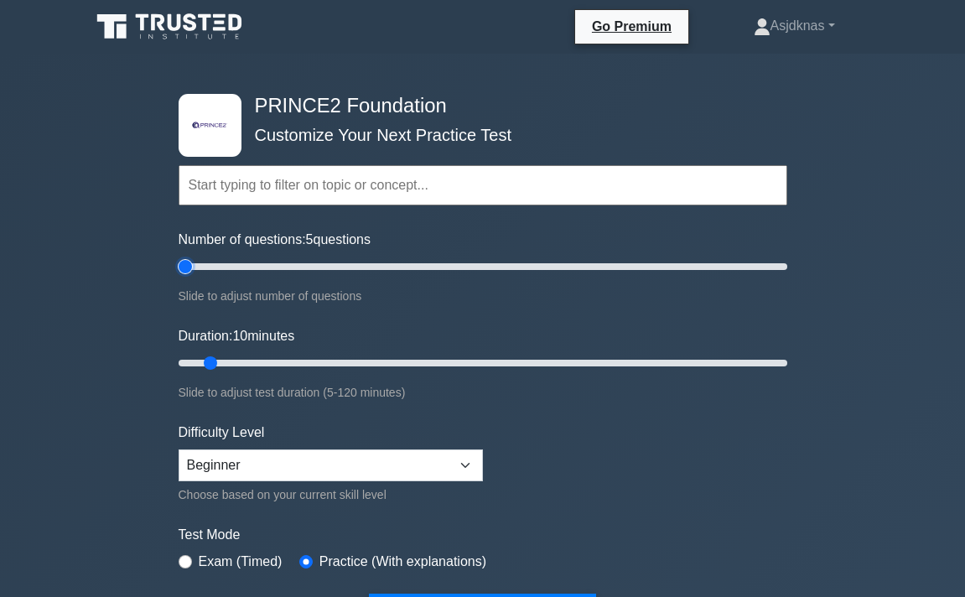
drag, startPoint x: 210, startPoint y: 270, endPoint x: 158, endPoint y: 251, distance: 55.4
type input "5"
click at [179, 257] on input "Number of questions: 5 questions" at bounding box center [483, 267] width 609 height 20
